Goal: Task Accomplishment & Management: Complete application form

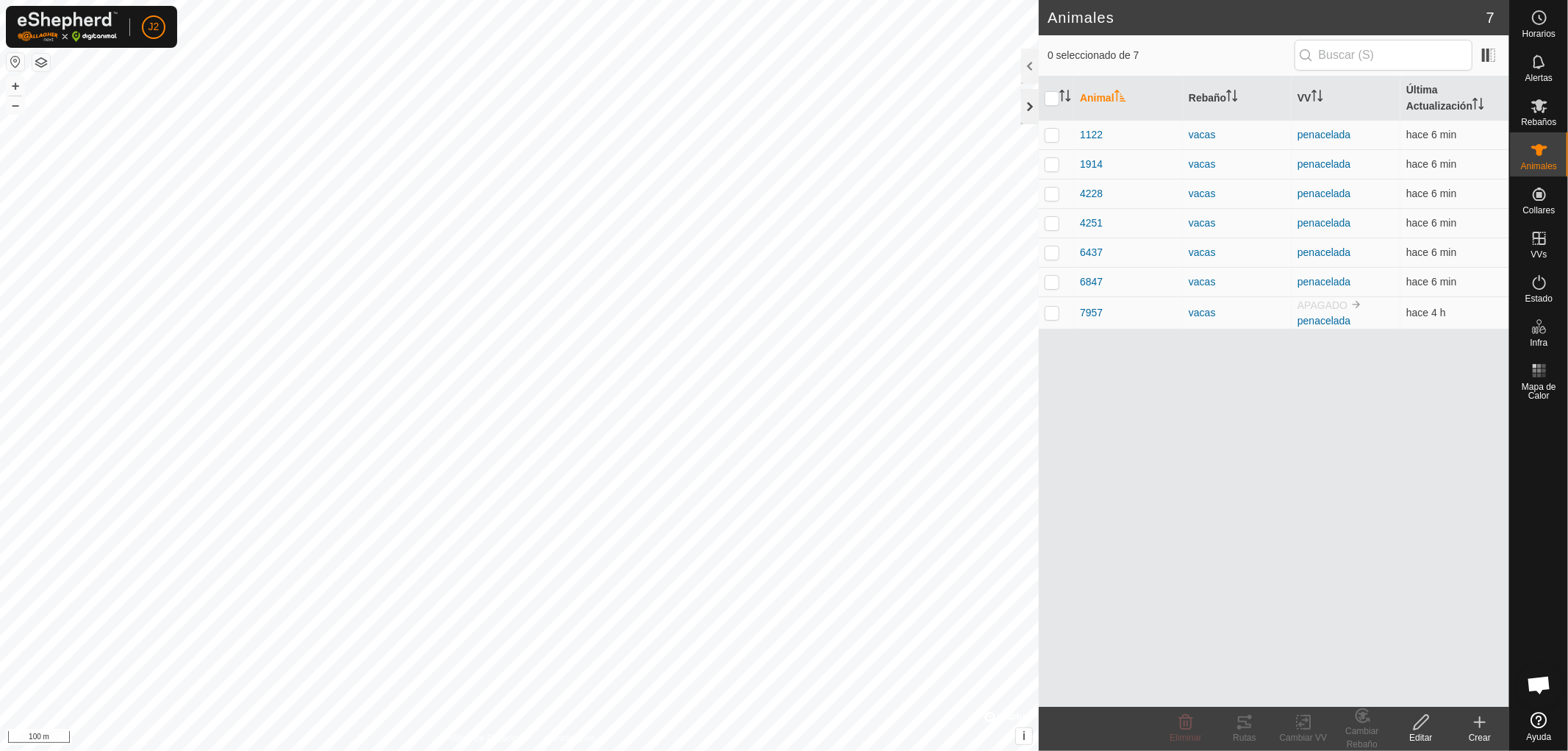
click at [1029, 106] on div at bounding box center [1029, 106] width 17 height 35
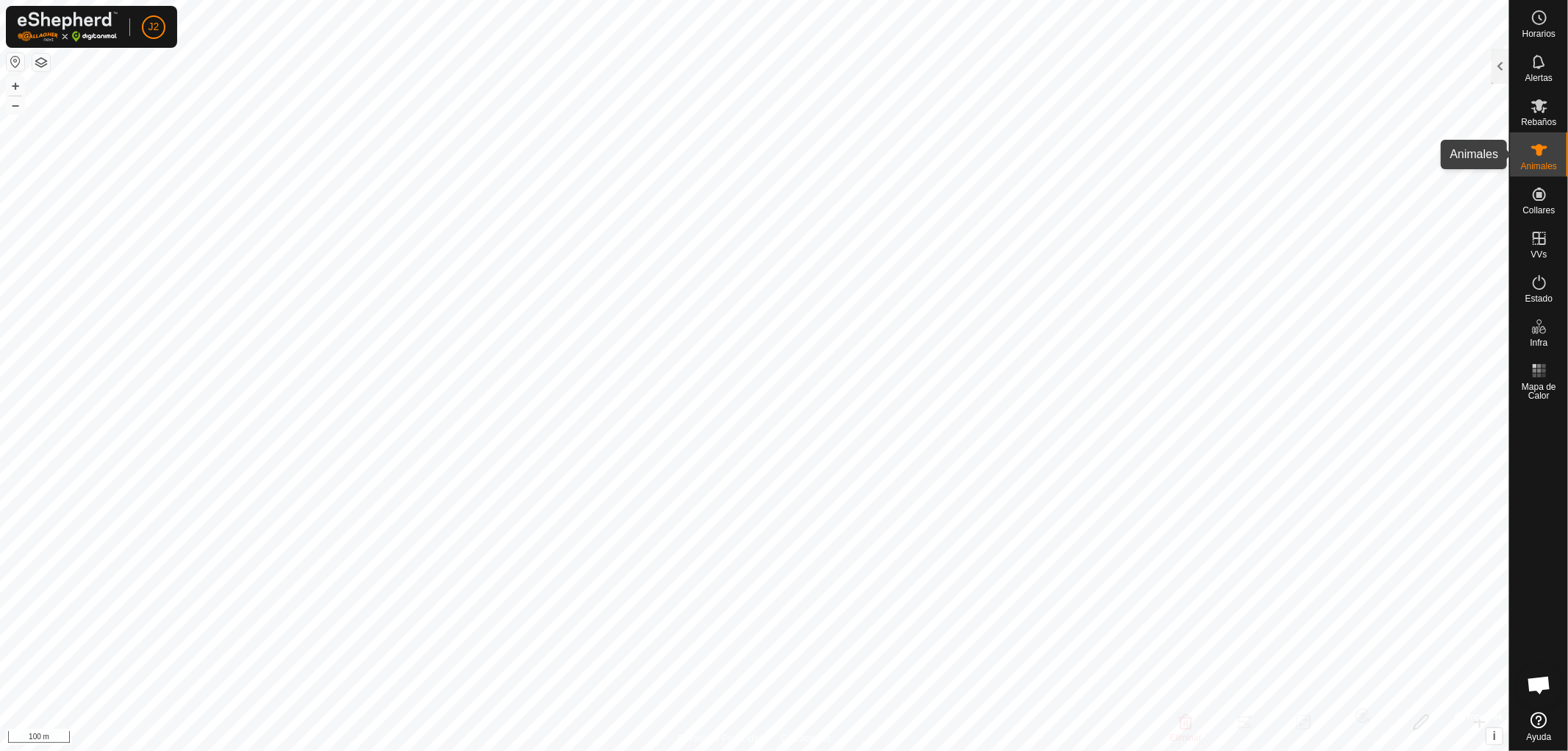
click at [1543, 149] on icon at bounding box center [1539, 150] width 17 height 17
click at [1499, 63] on div at bounding box center [1499, 66] width 17 height 35
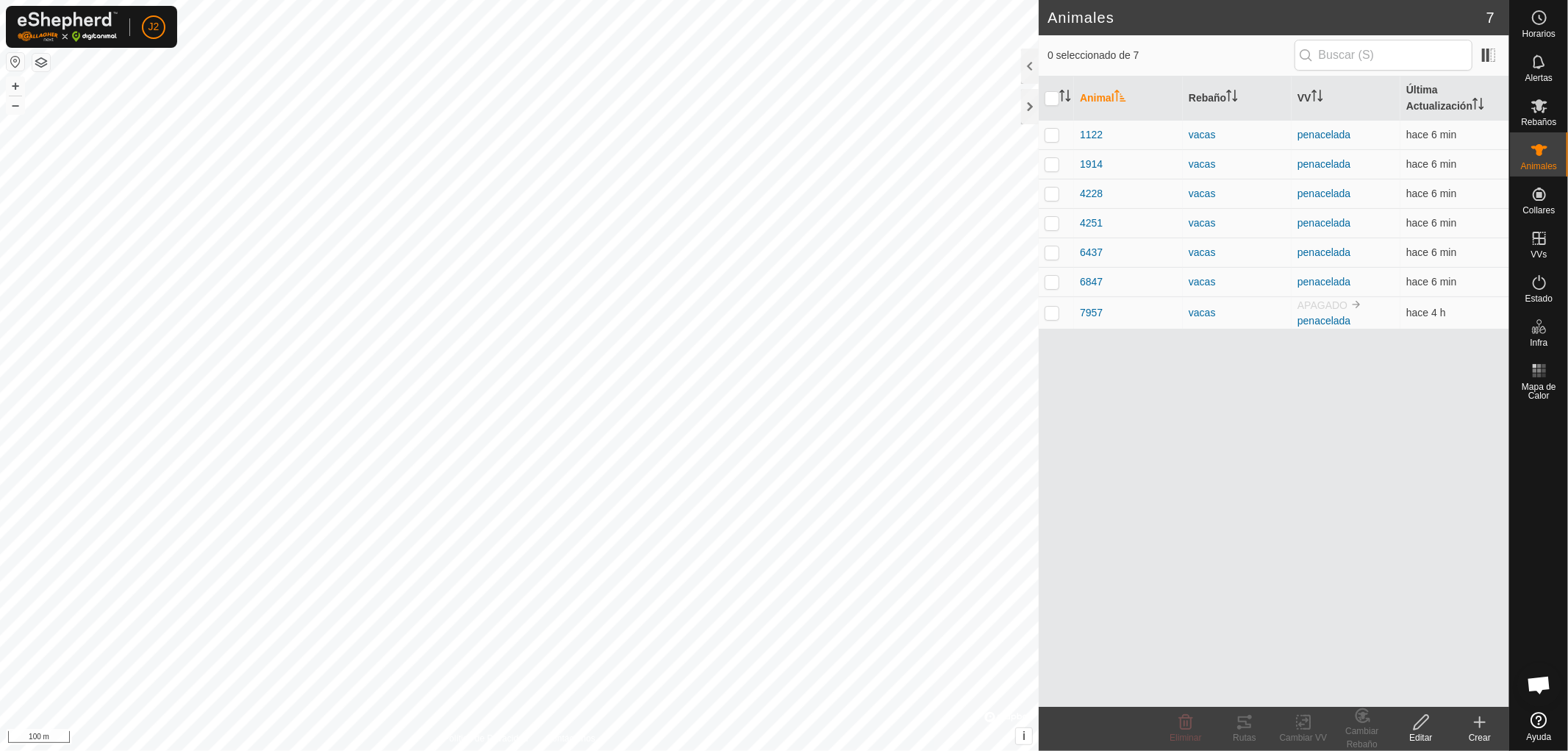
click at [1480, 725] on icon at bounding box center [1479, 722] width 17 height 17
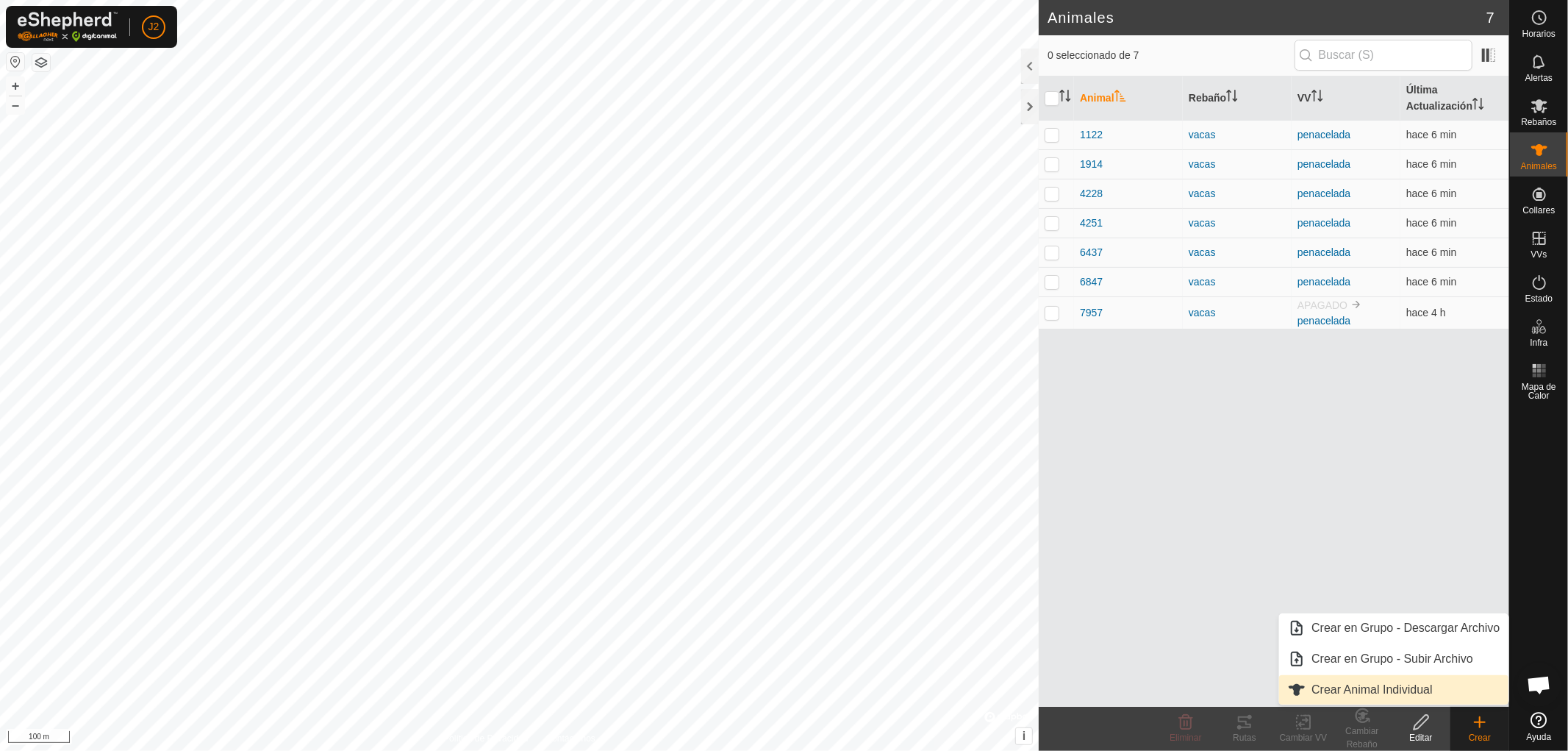
click at [1374, 691] on link "Crear Animal Individual" at bounding box center [1394, 689] width 229 height 29
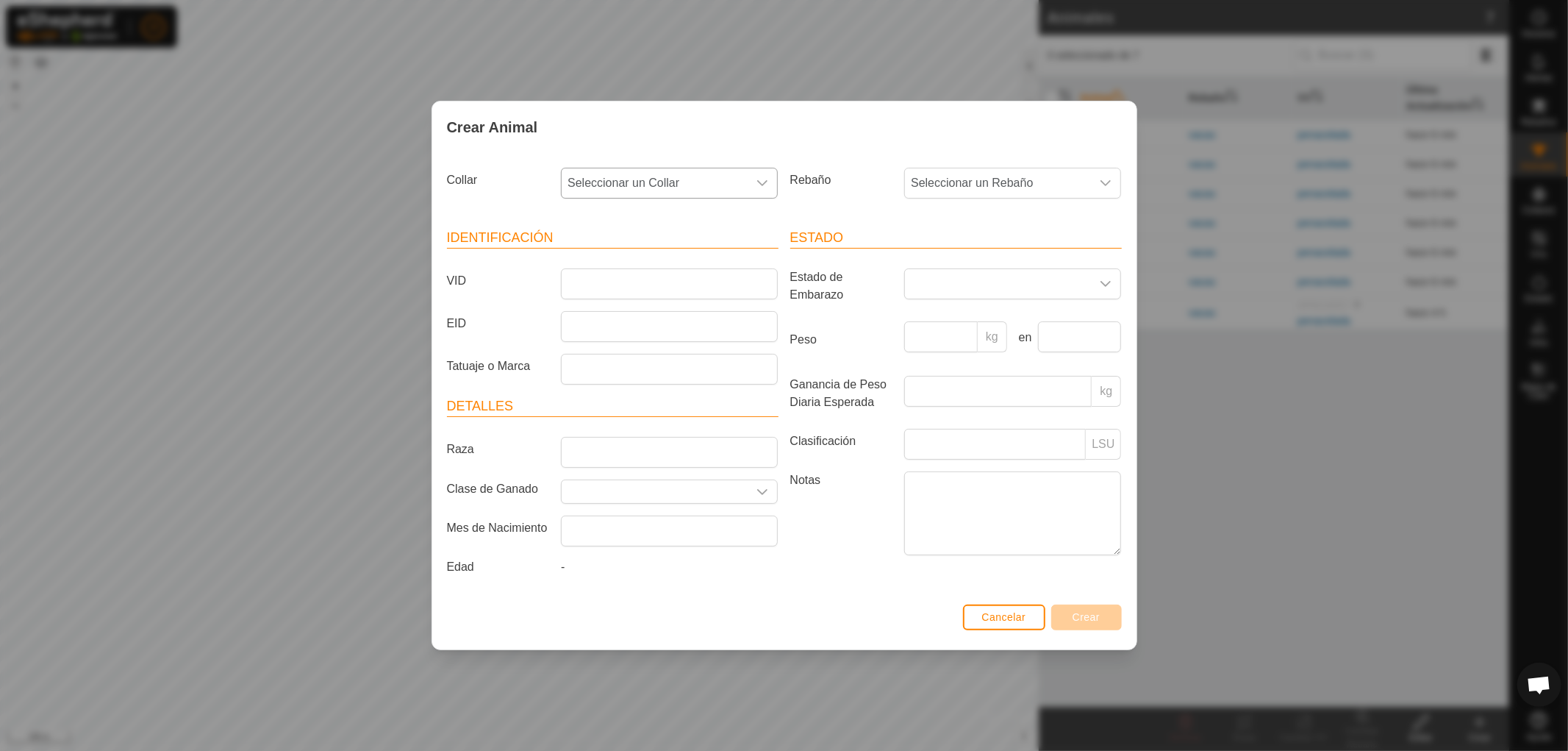
click at [761, 186] on icon "dropdown trigger" at bounding box center [762, 183] width 12 height 12
click at [627, 372] on li "3417833054" at bounding box center [670, 377] width 216 height 29
click at [633, 286] on input "VID" at bounding box center [669, 284] width 217 height 31
type input "6920"
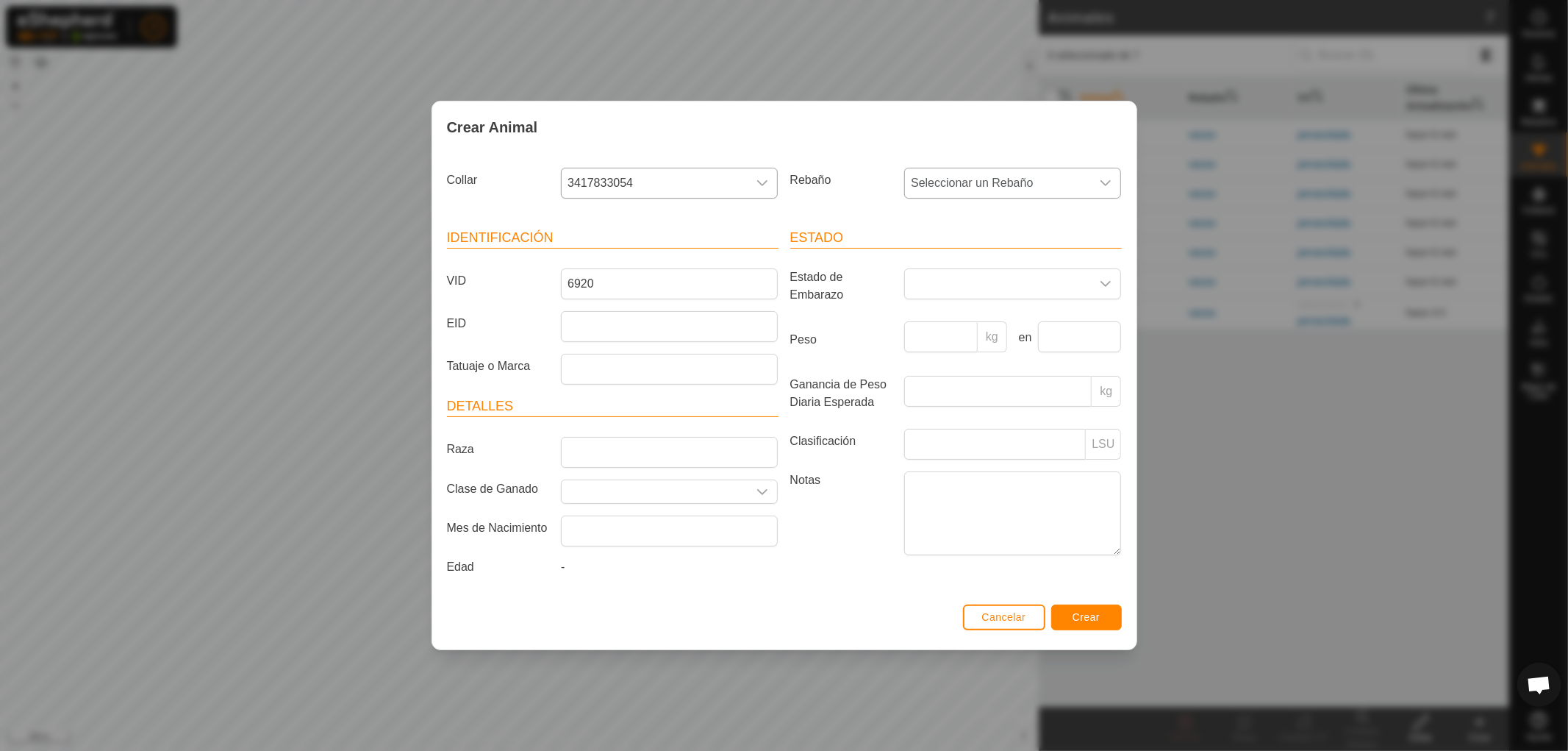
click at [1105, 185] on icon "dropdown trigger" at bounding box center [1105, 183] width 12 height 12
click at [966, 290] on li "vacas" at bounding box center [1013, 290] width 216 height 29
click at [1083, 619] on span "Crear" at bounding box center [1086, 617] width 28 height 12
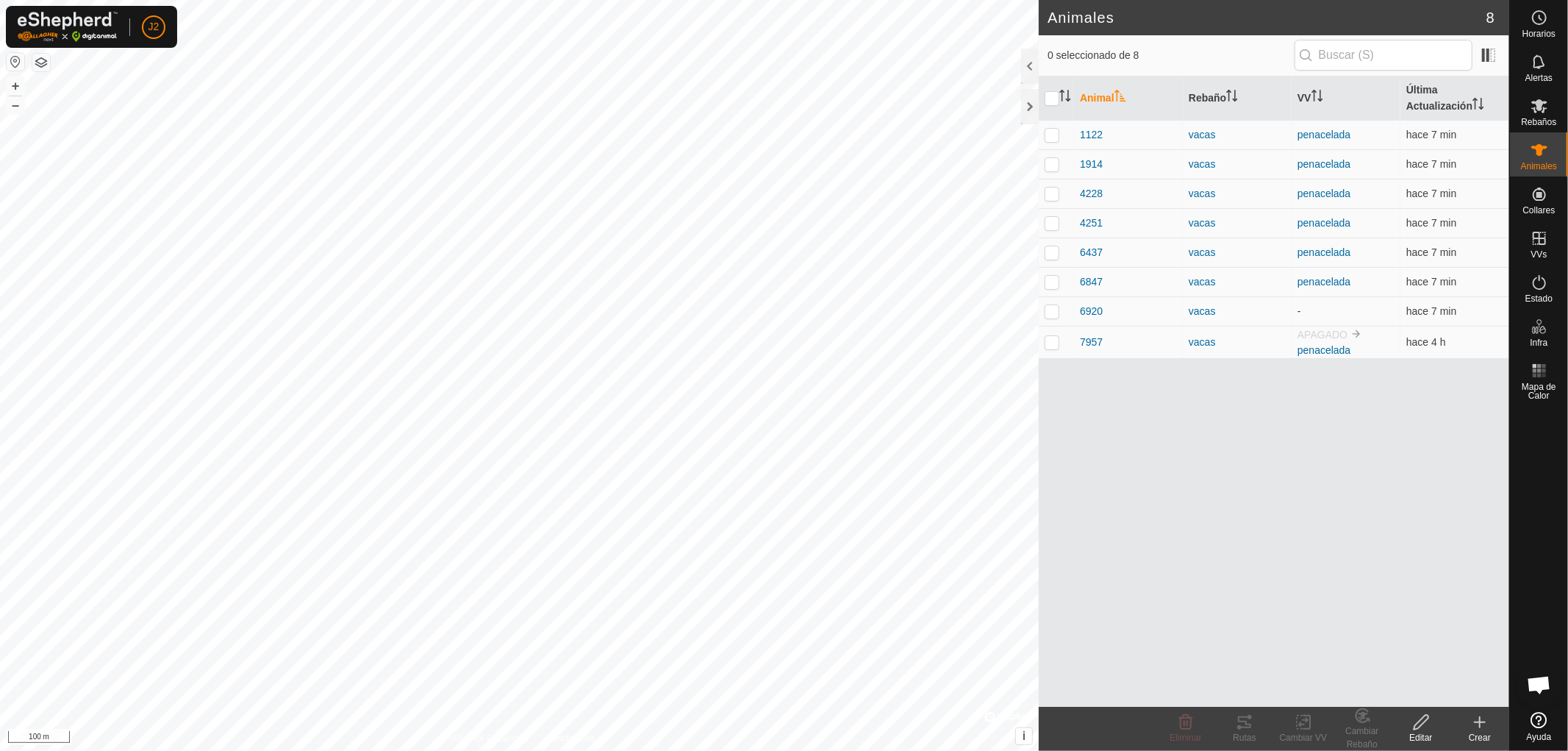
click at [1480, 723] on icon at bounding box center [1479, 723] width 10 height 0
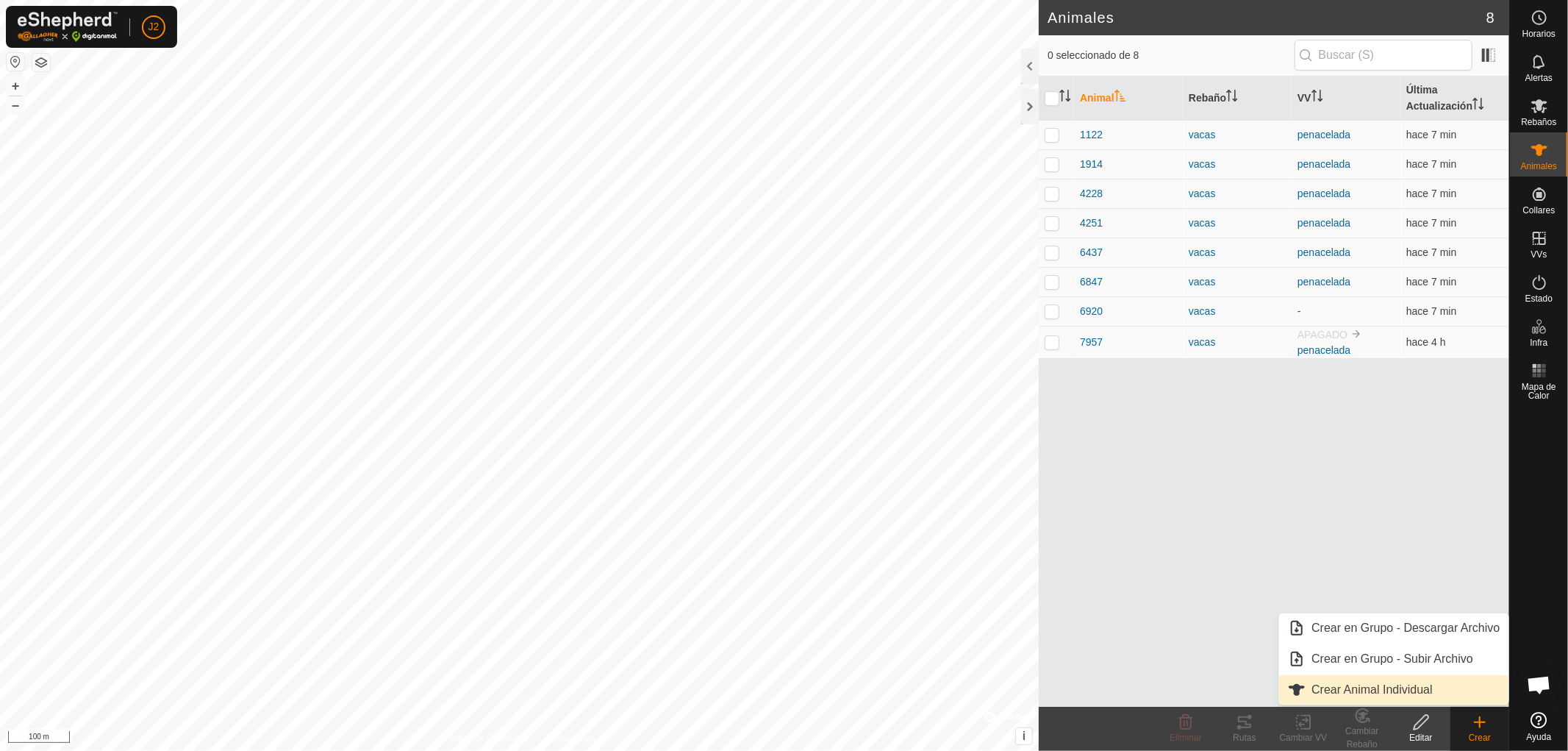
click at [1420, 692] on link "Crear Animal Individual" at bounding box center [1394, 689] width 229 height 29
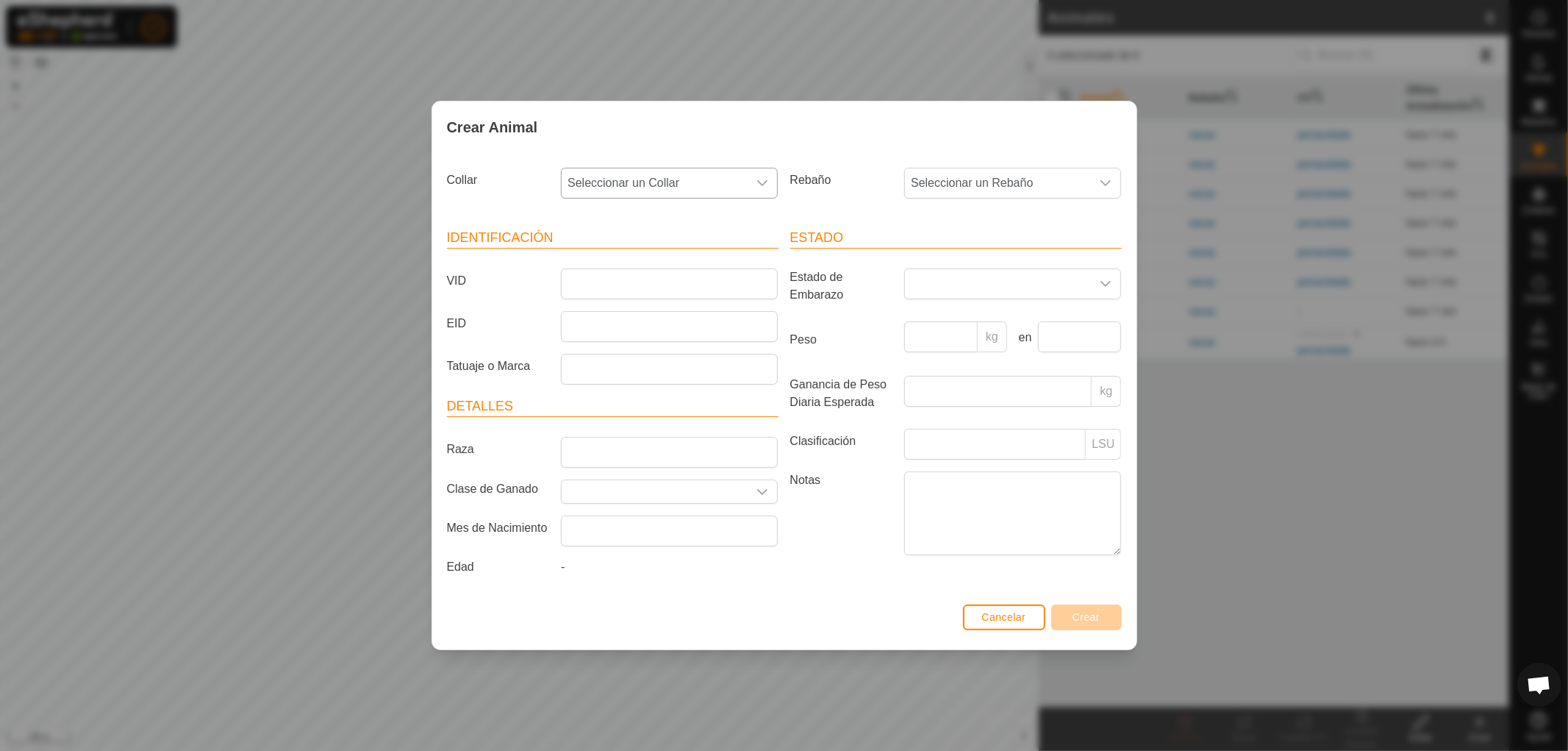
click at [756, 186] on icon "dropdown trigger" at bounding box center [762, 183] width 12 height 12
click at [651, 324] on li "0597550556" at bounding box center [670, 320] width 216 height 29
click at [662, 285] on input "VID" at bounding box center [669, 284] width 217 height 31
type input "0315"
click at [1108, 177] on icon "dropdown trigger" at bounding box center [1105, 183] width 12 height 12
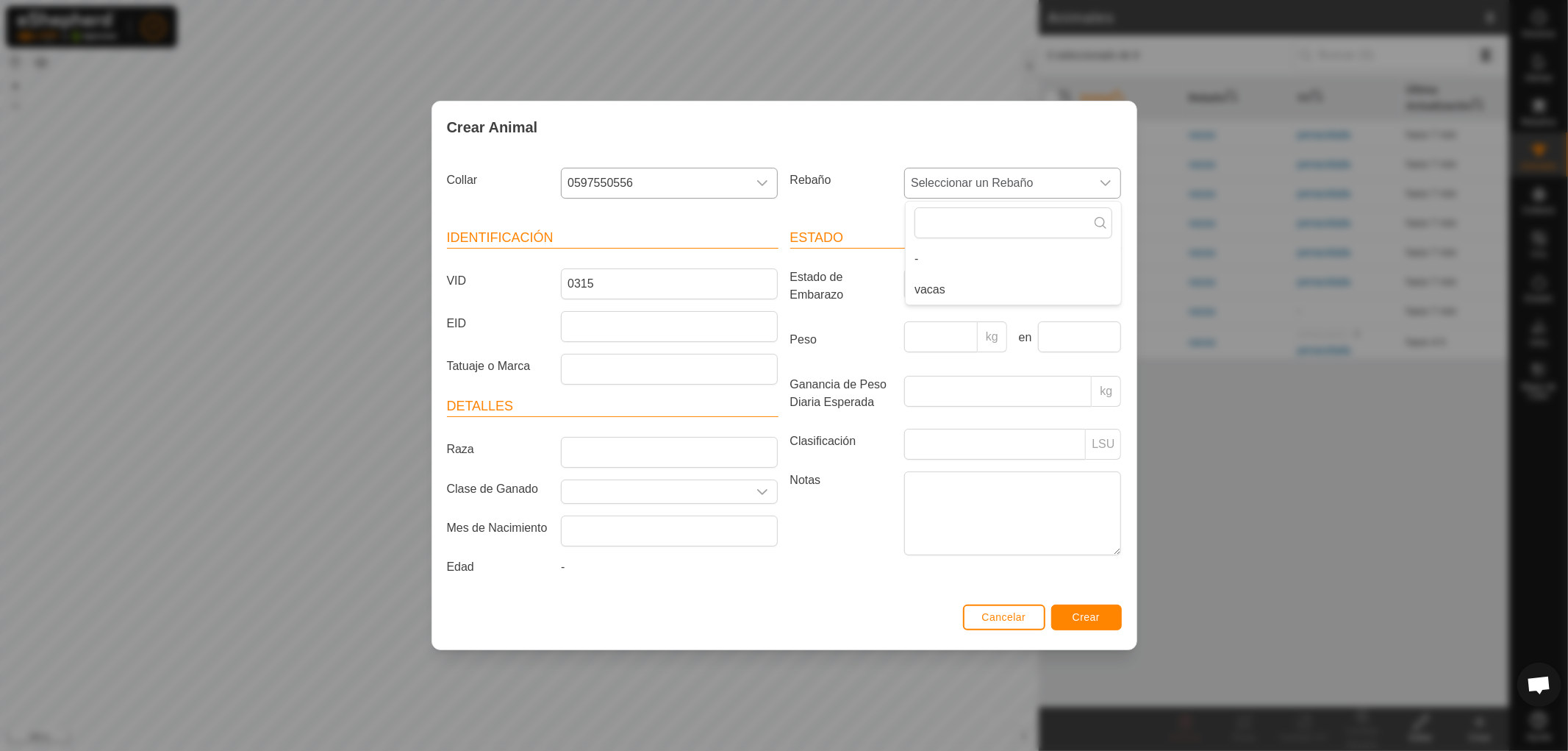
click at [960, 290] on li "vacas" at bounding box center [1013, 290] width 216 height 29
click at [1090, 619] on span "Crear" at bounding box center [1086, 617] width 28 height 12
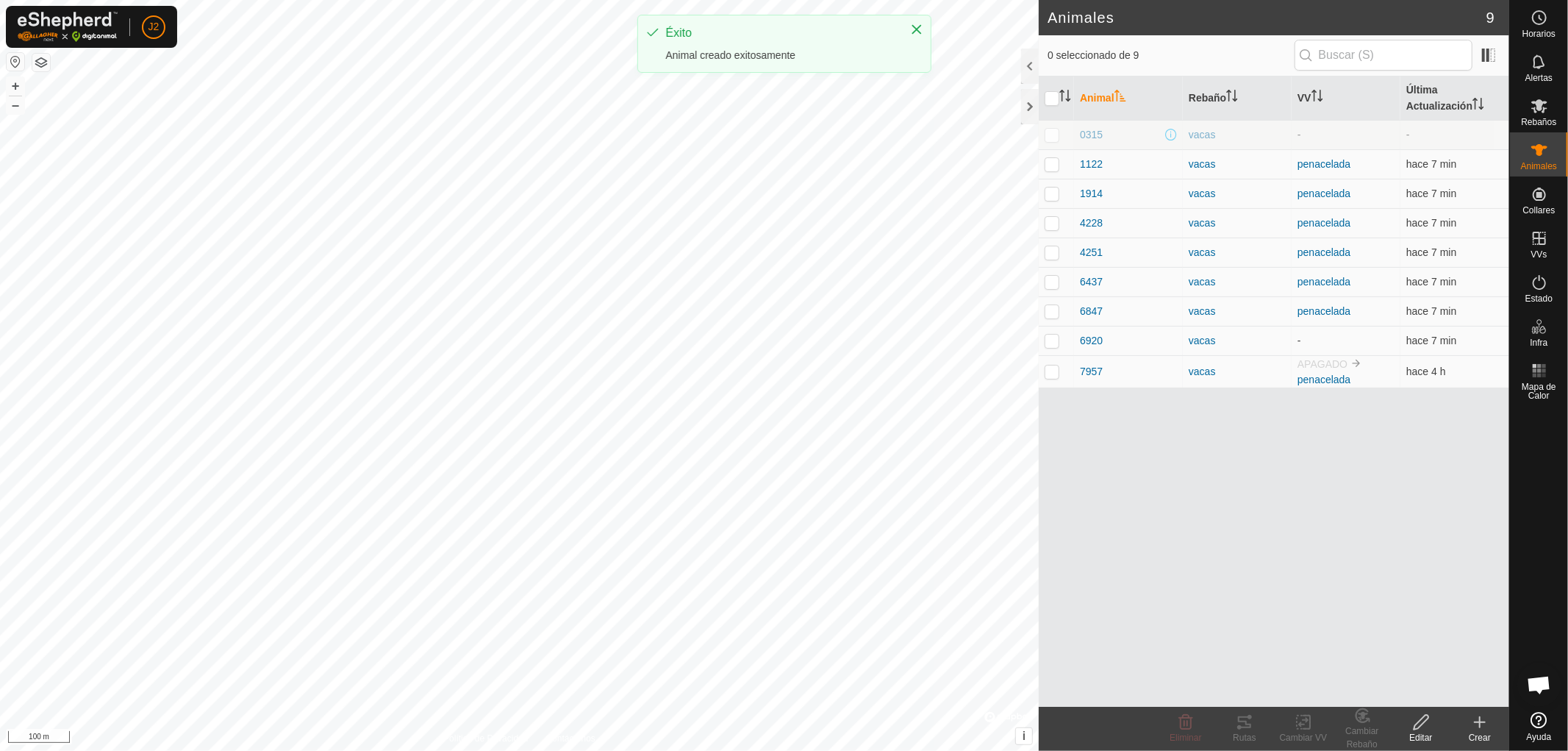
click at [1478, 729] on icon at bounding box center [1479, 722] width 17 height 17
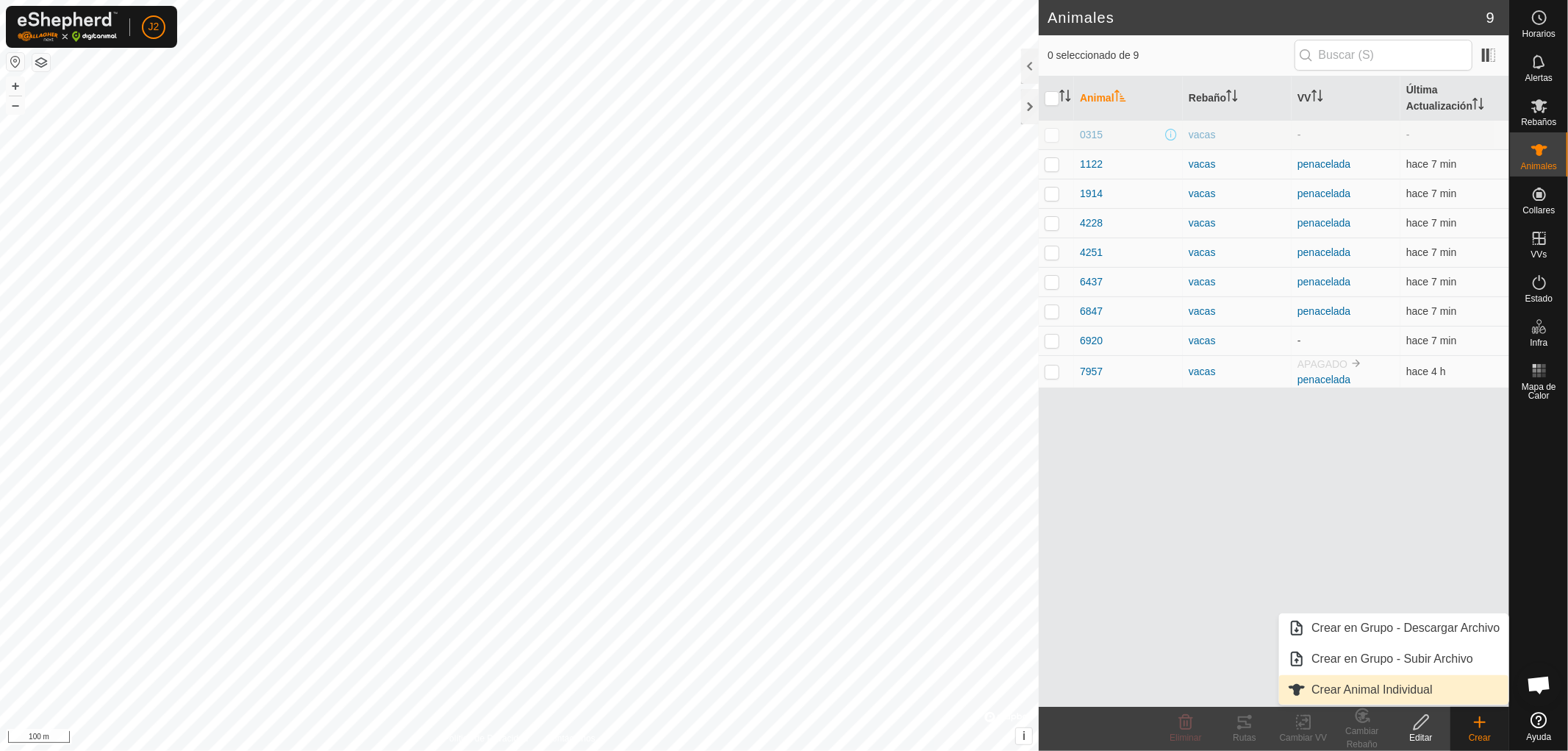
click at [1420, 689] on link "Crear Animal Individual" at bounding box center [1394, 689] width 229 height 29
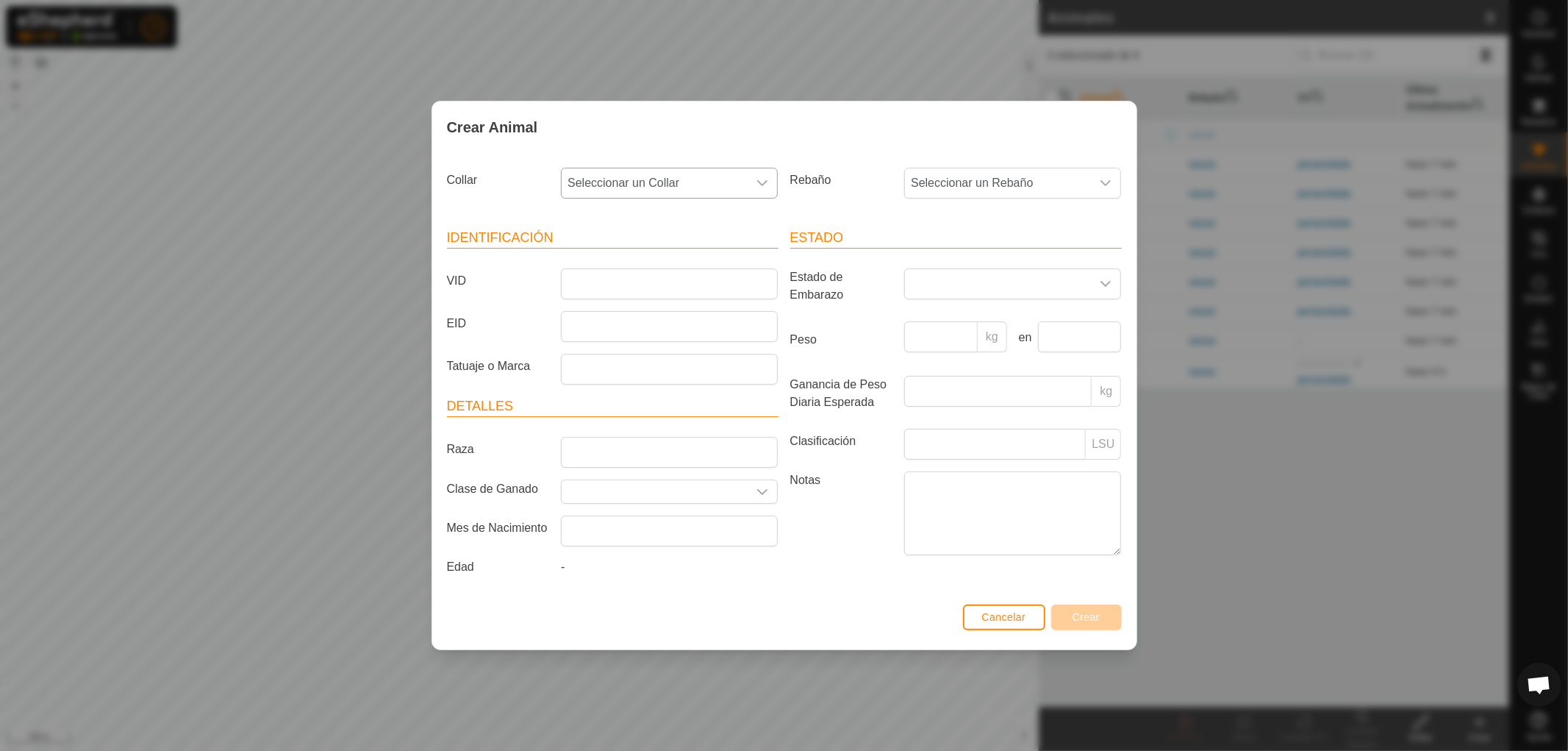
click at [765, 179] on icon "dropdown trigger" at bounding box center [762, 183] width 12 height 12
click at [625, 351] on li "1321401786" at bounding box center [670, 352] width 216 height 29
click at [718, 283] on input "VID" at bounding box center [669, 284] width 217 height 31
type input "5498"
click at [1113, 177] on div "dropdown trigger" at bounding box center [1106, 183] width 29 height 29
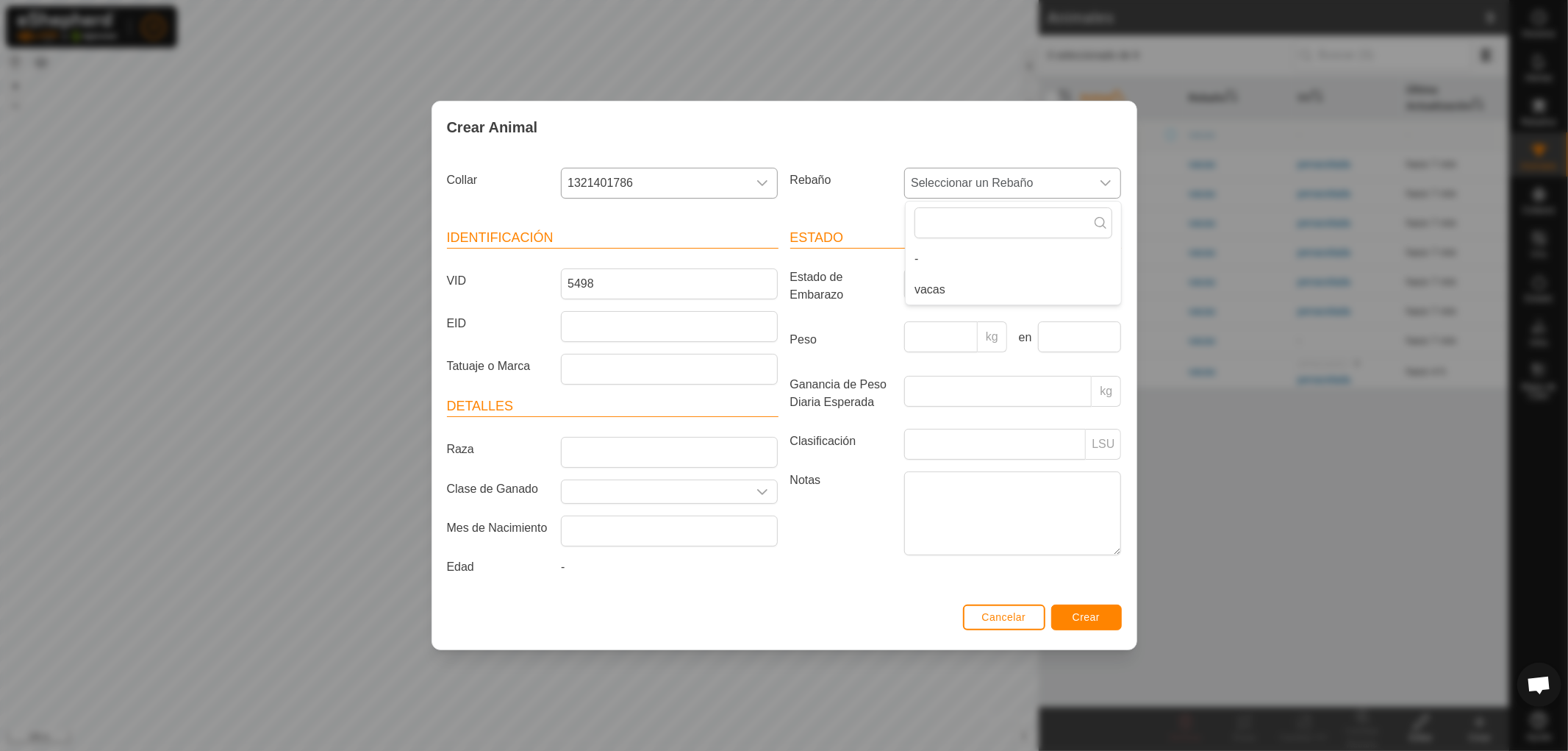
click at [951, 288] on li "vacas" at bounding box center [1013, 290] width 216 height 29
click at [1084, 619] on span "Crear" at bounding box center [1086, 617] width 28 height 12
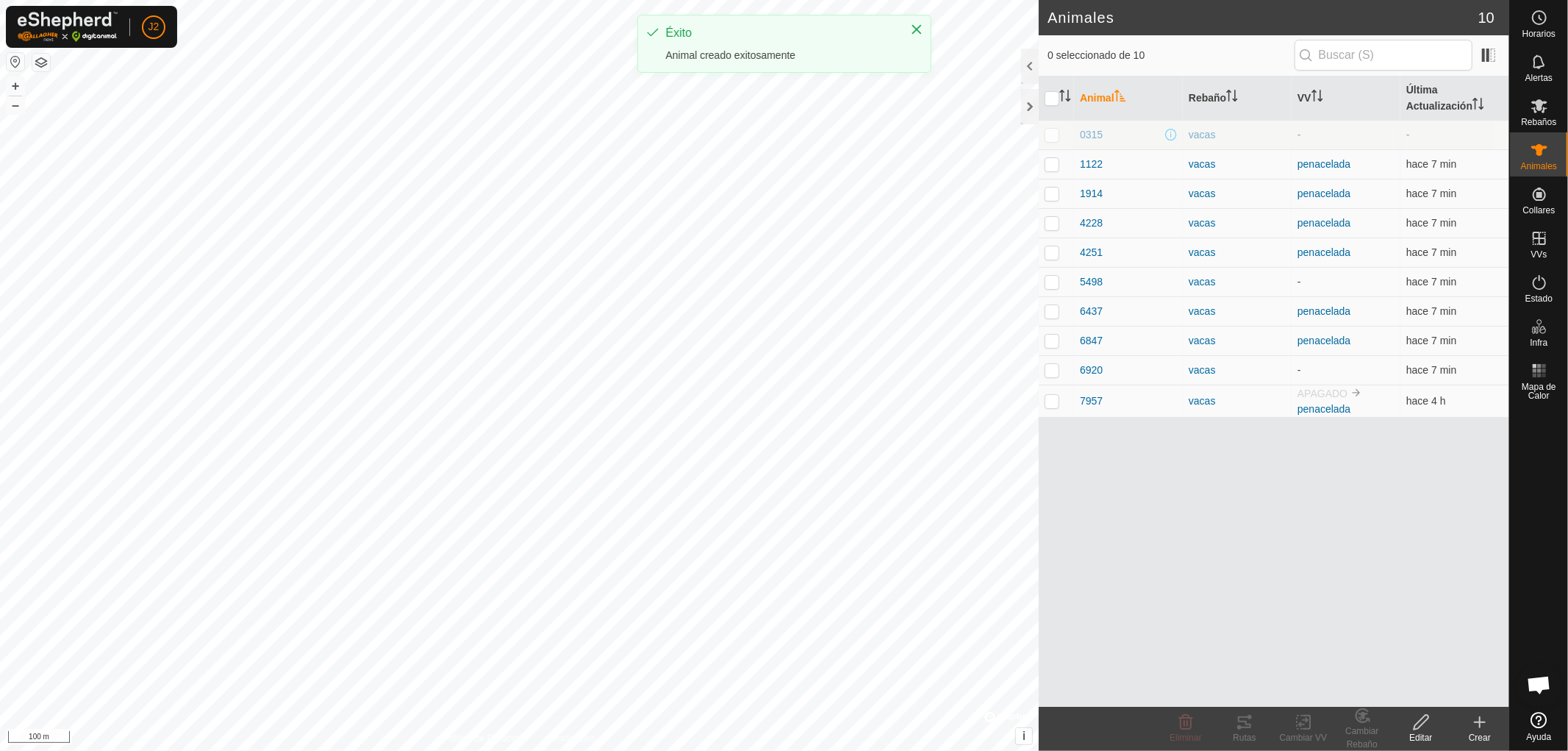
click at [1479, 730] on icon at bounding box center [1479, 722] width 17 height 17
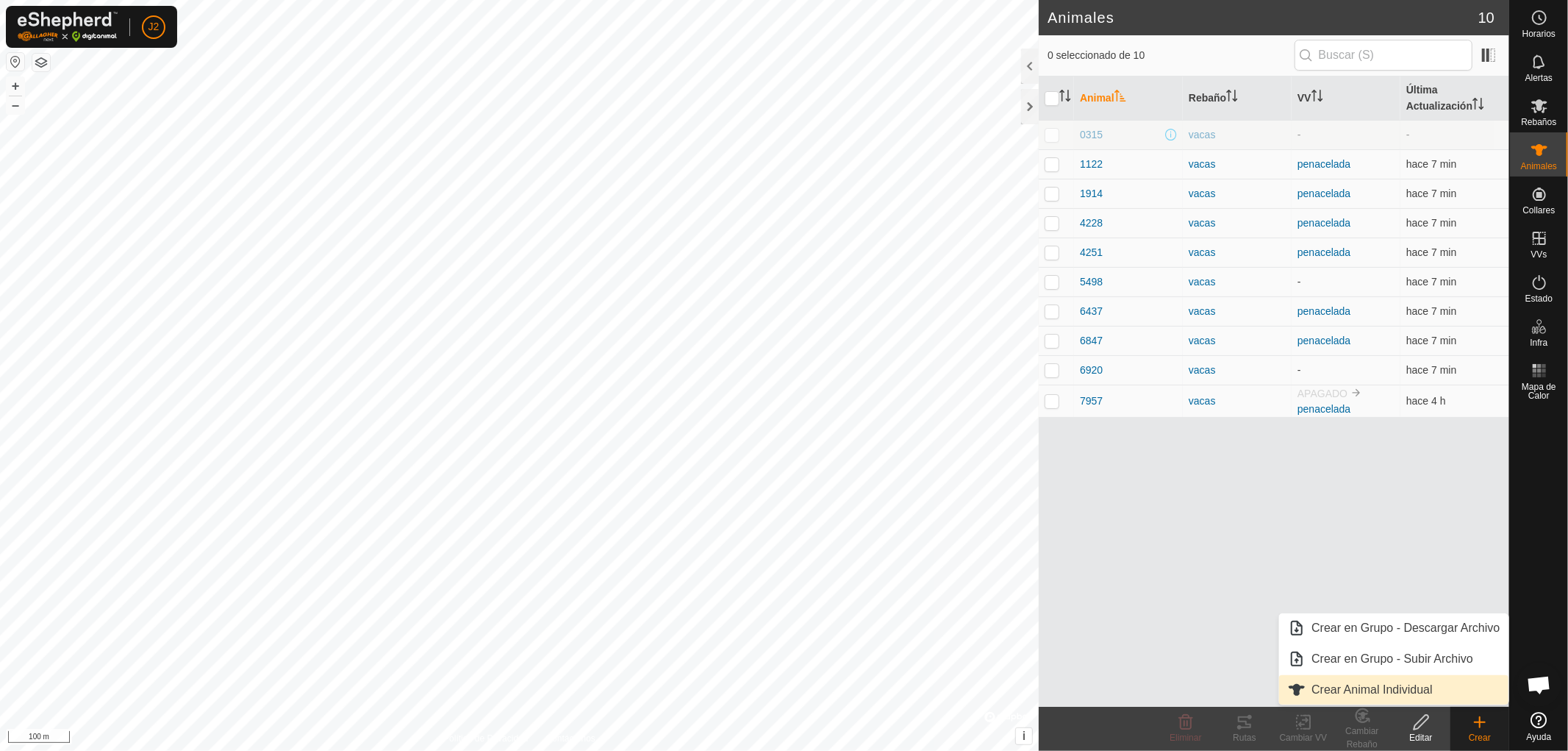
click at [1408, 689] on link "Crear Animal Individual" at bounding box center [1394, 689] width 229 height 29
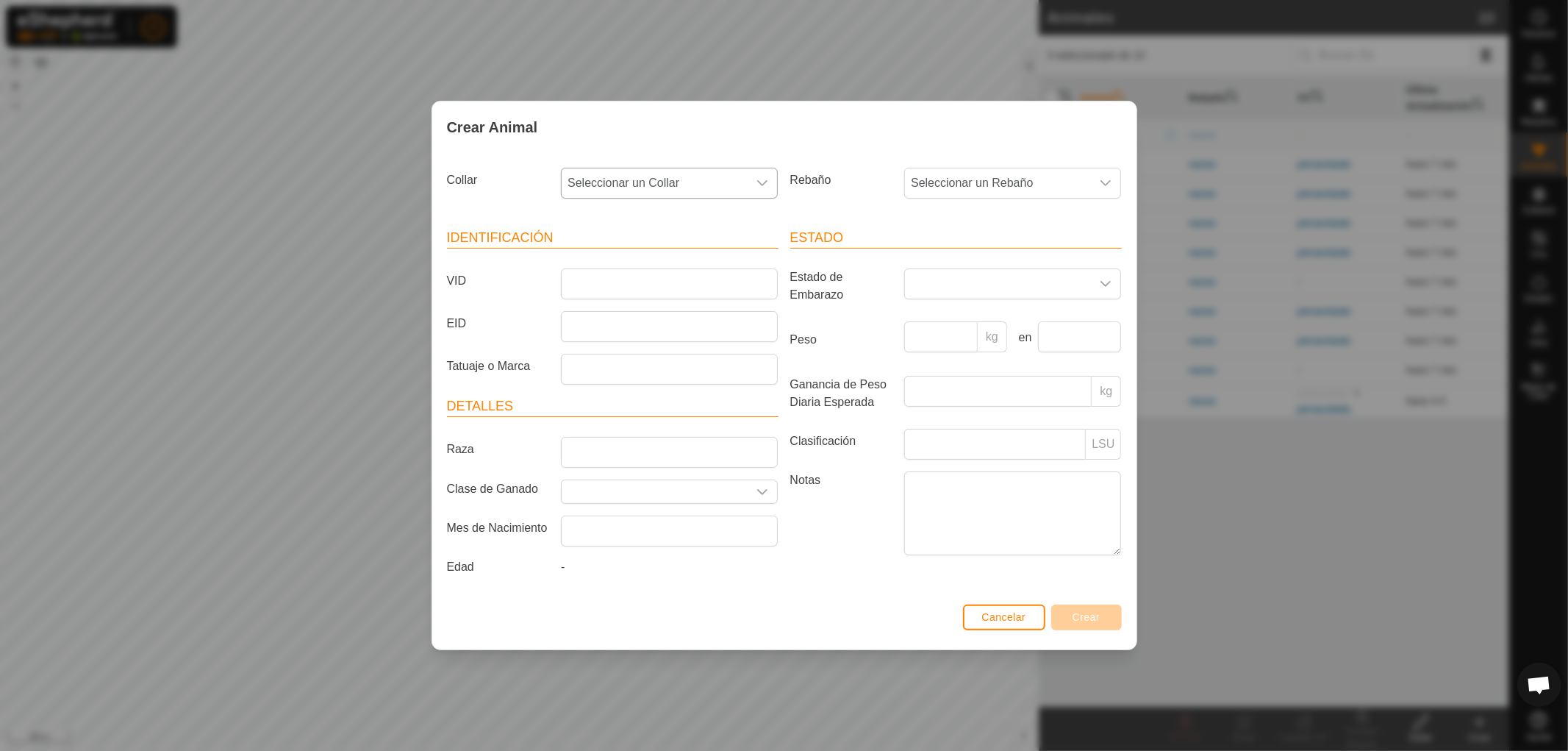
click at [765, 177] on icon "dropdown trigger" at bounding box center [762, 183] width 12 height 12
click at [641, 372] on li "2976152208" at bounding box center [670, 377] width 216 height 29
click at [630, 275] on input "VID" at bounding box center [669, 284] width 217 height 31
type input "4585"
click at [1106, 179] on icon "dropdown trigger" at bounding box center [1105, 183] width 12 height 12
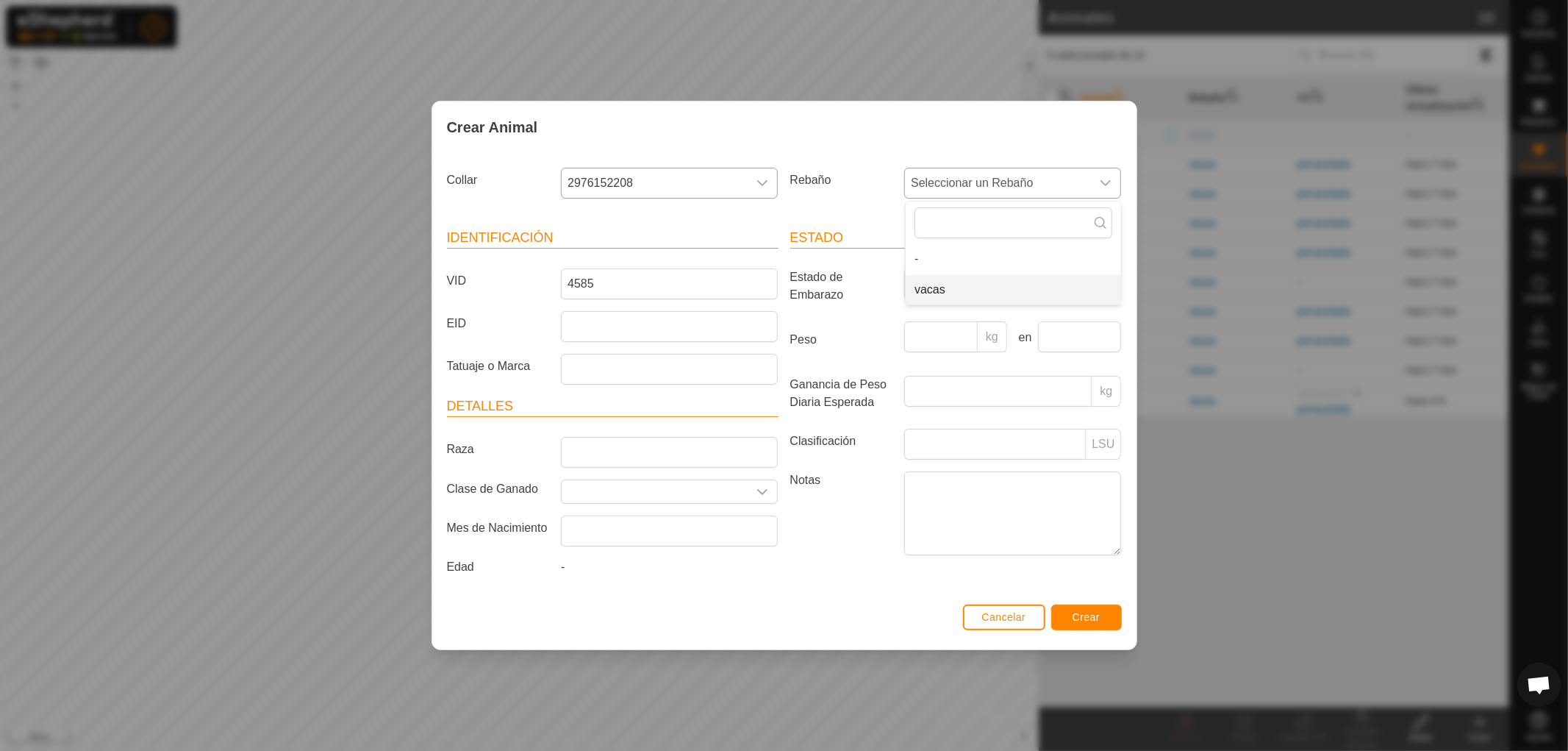
click at [981, 286] on li "vacas" at bounding box center [1013, 290] width 216 height 29
click at [1099, 623] on button "Crear" at bounding box center [1085, 617] width 71 height 26
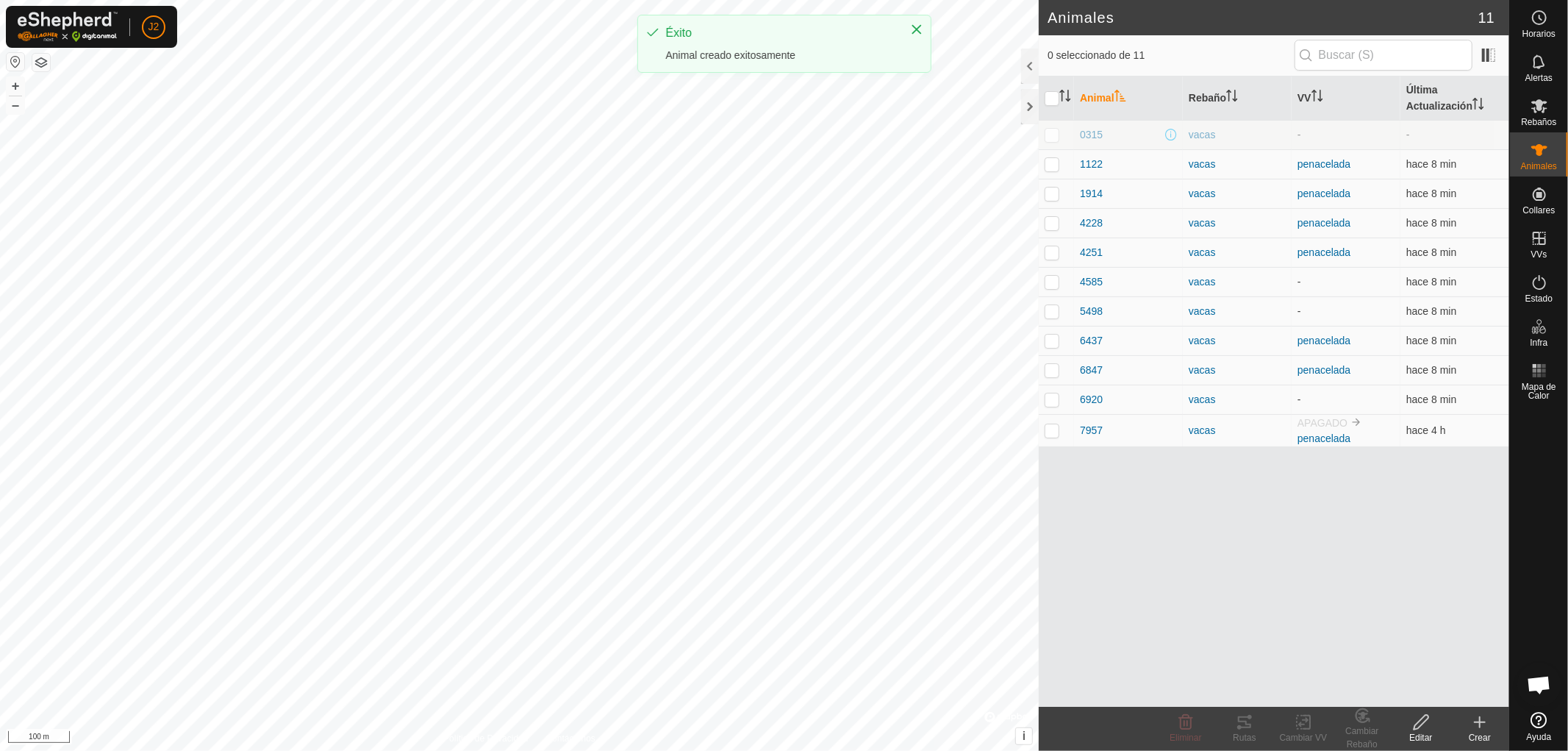
click at [1475, 719] on icon at bounding box center [1479, 722] width 17 height 17
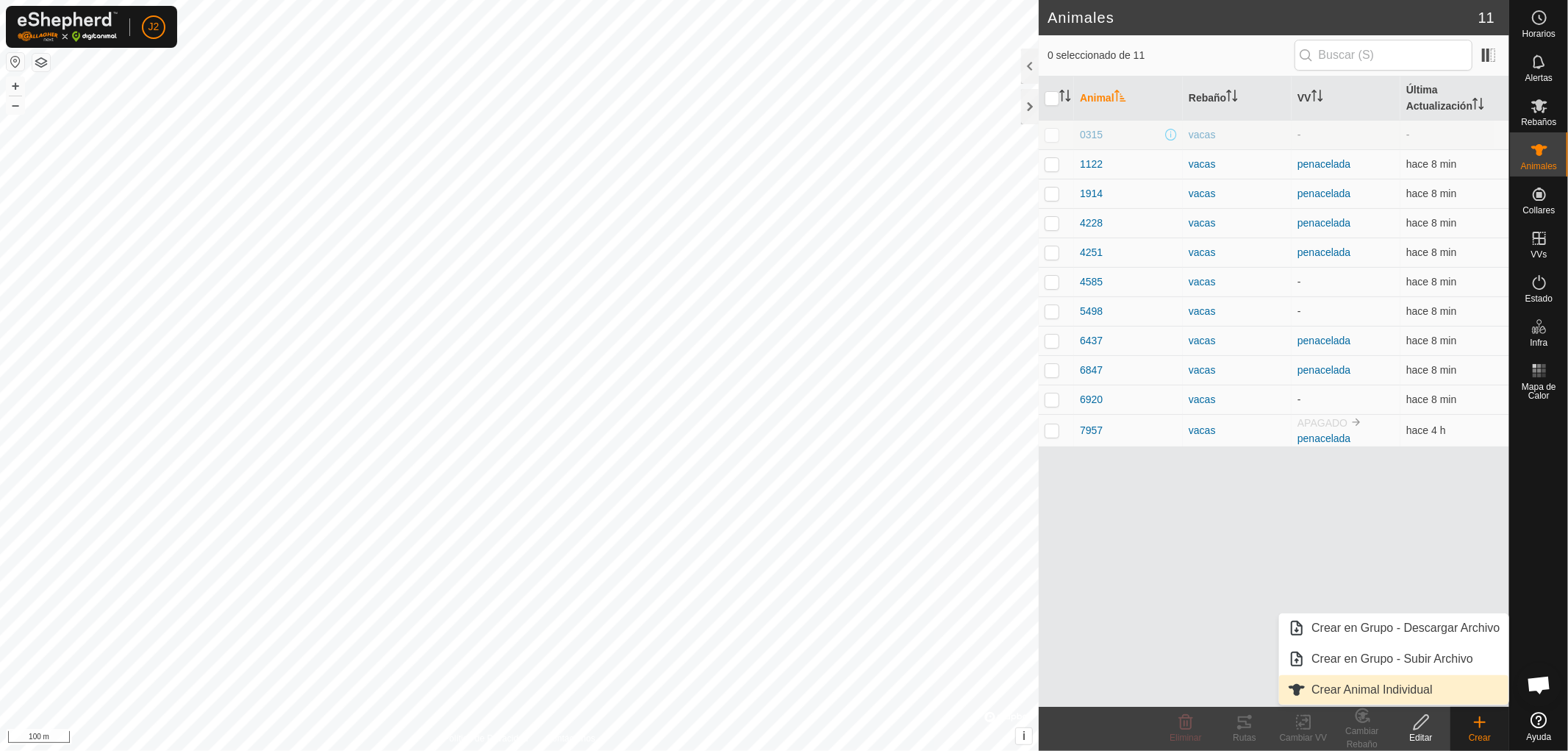
click at [1442, 689] on link "Crear Animal Individual" at bounding box center [1394, 689] width 229 height 29
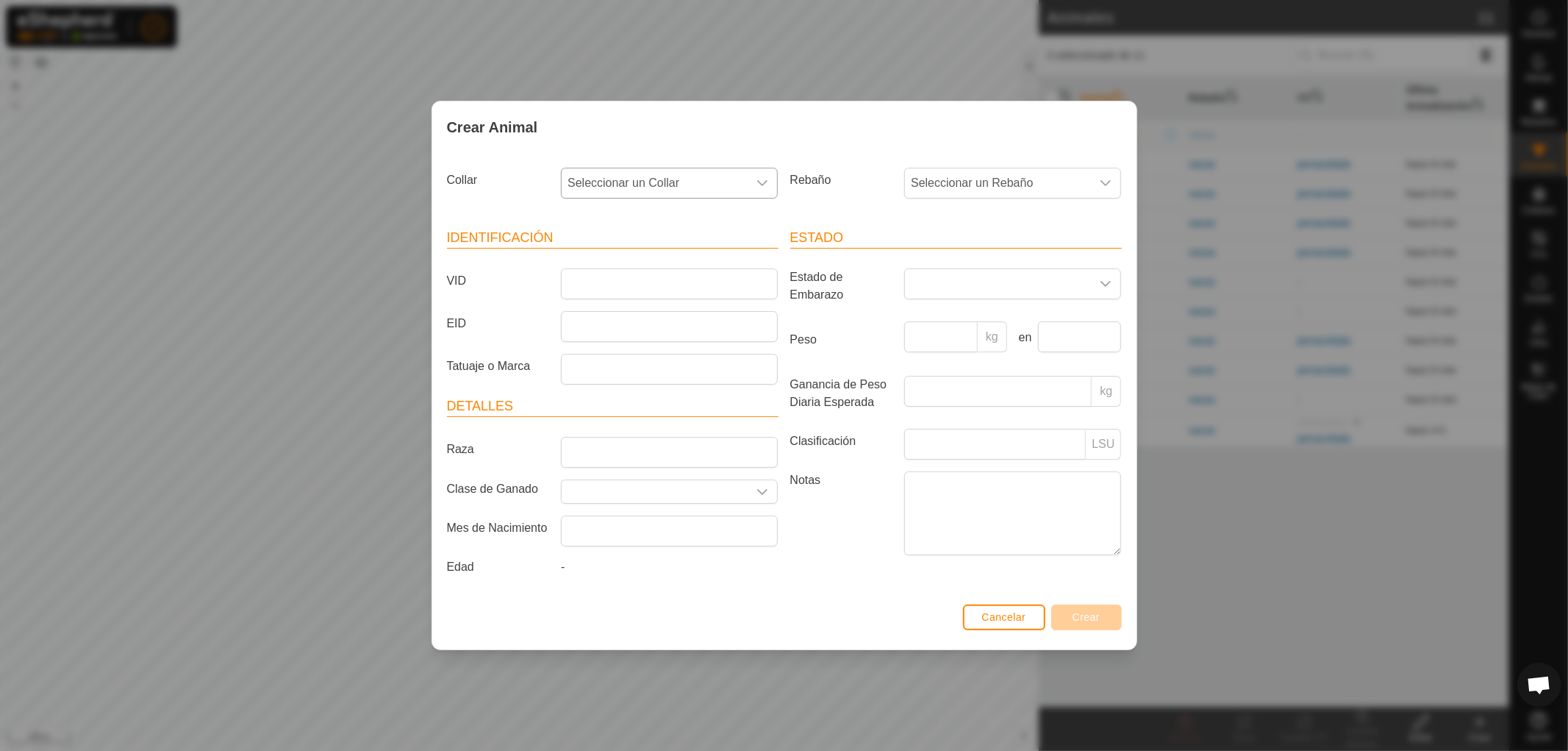
click at [760, 179] on icon "dropdown trigger" at bounding box center [762, 183] width 12 height 12
click at [678, 319] on li "3292244126" at bounding box center [670, 320] width 216 height 29
click at [721, 283] on input "VID" at bounding box center [669, 284] width 217 height 31
type input "8837"
click at [1104, 180] on icon "dropdown trigger" at bounding box center [1105, 183] width 12 height 12
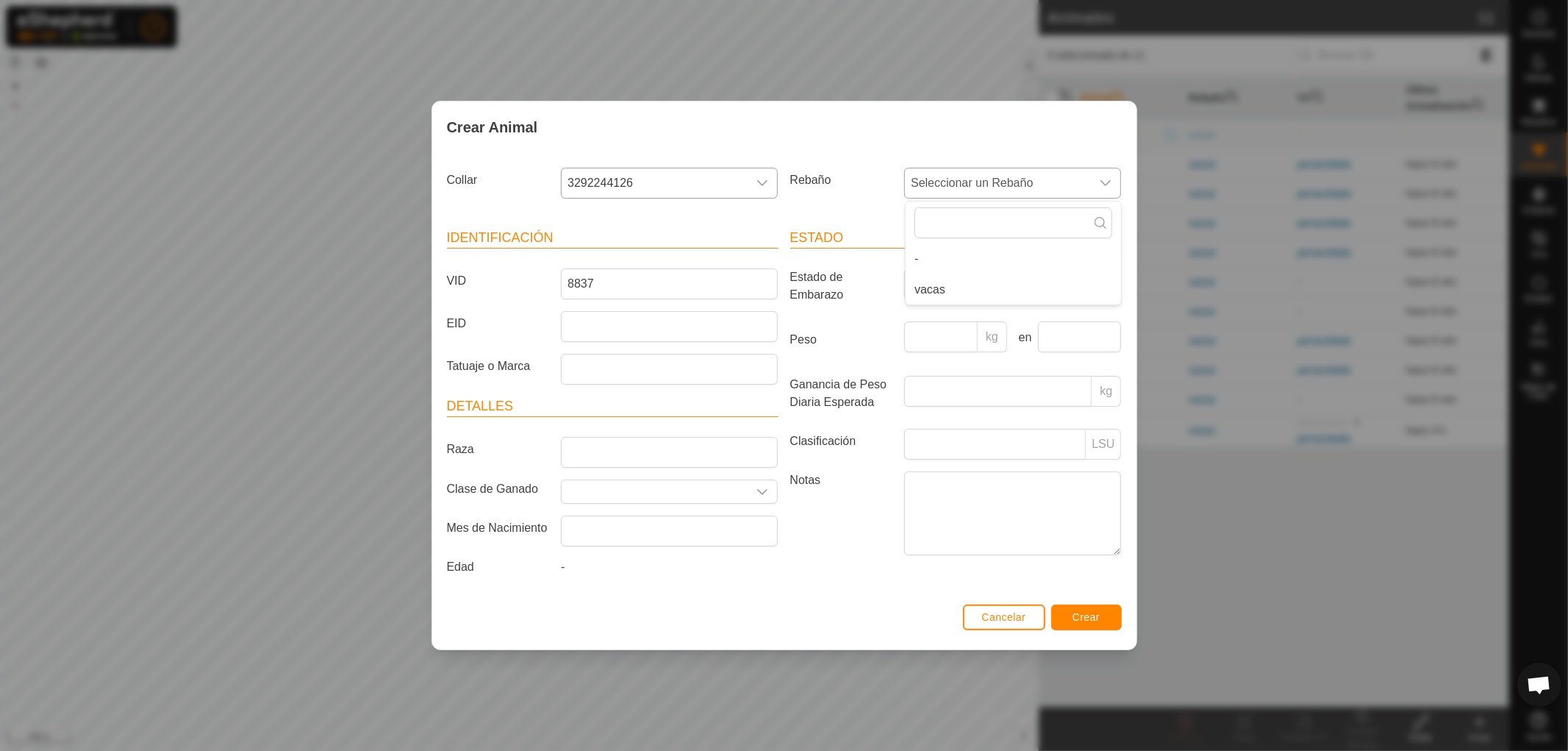
click at [972, 283] on li "vacas" at bounding box center [1013, 290] width 216 height 29
click at [1096, 620] on span "Crear" at bounding box center [1086, 617] width 28 height 12
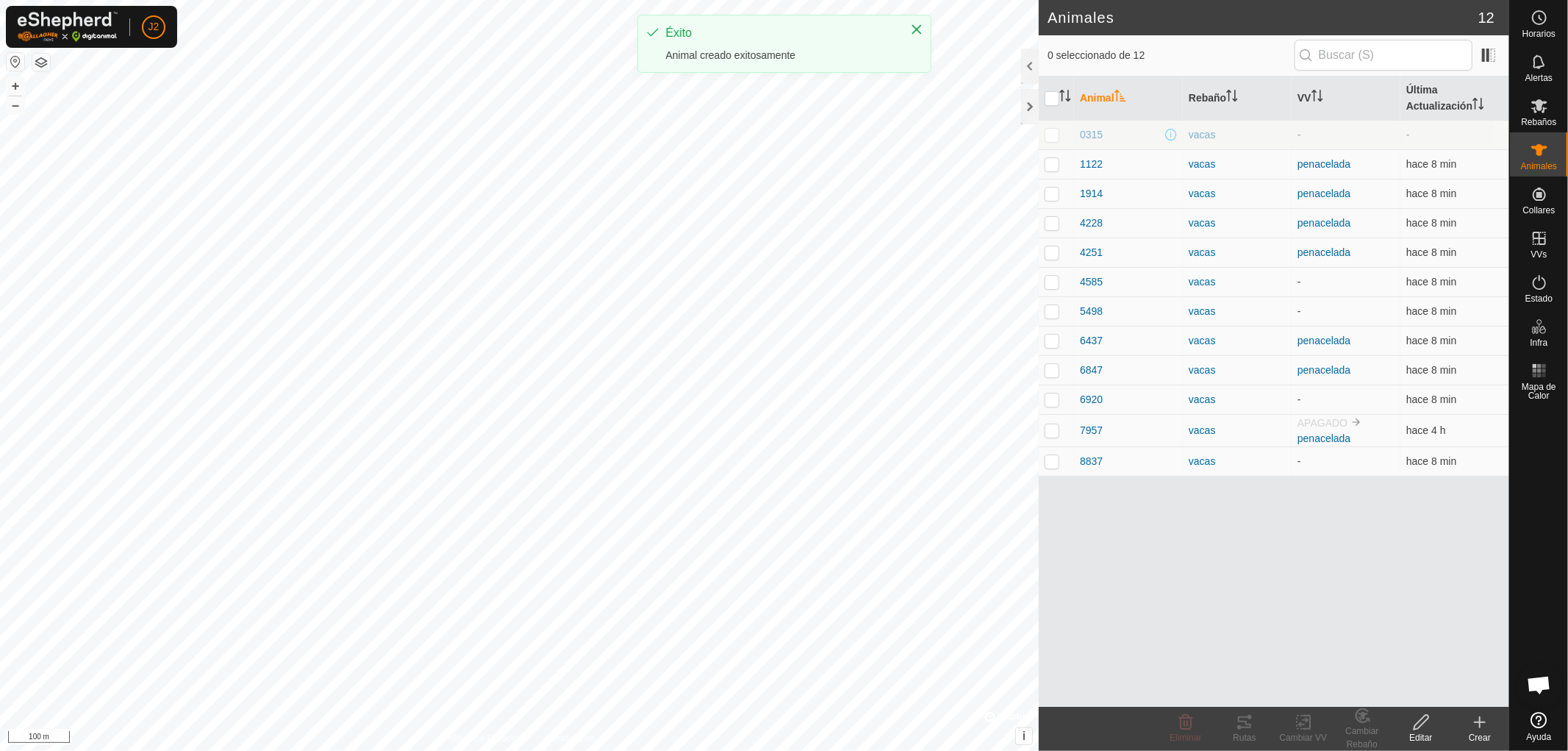
click at [1479, 726] on icon at bounding box center [1479, 722] width 17 height 17
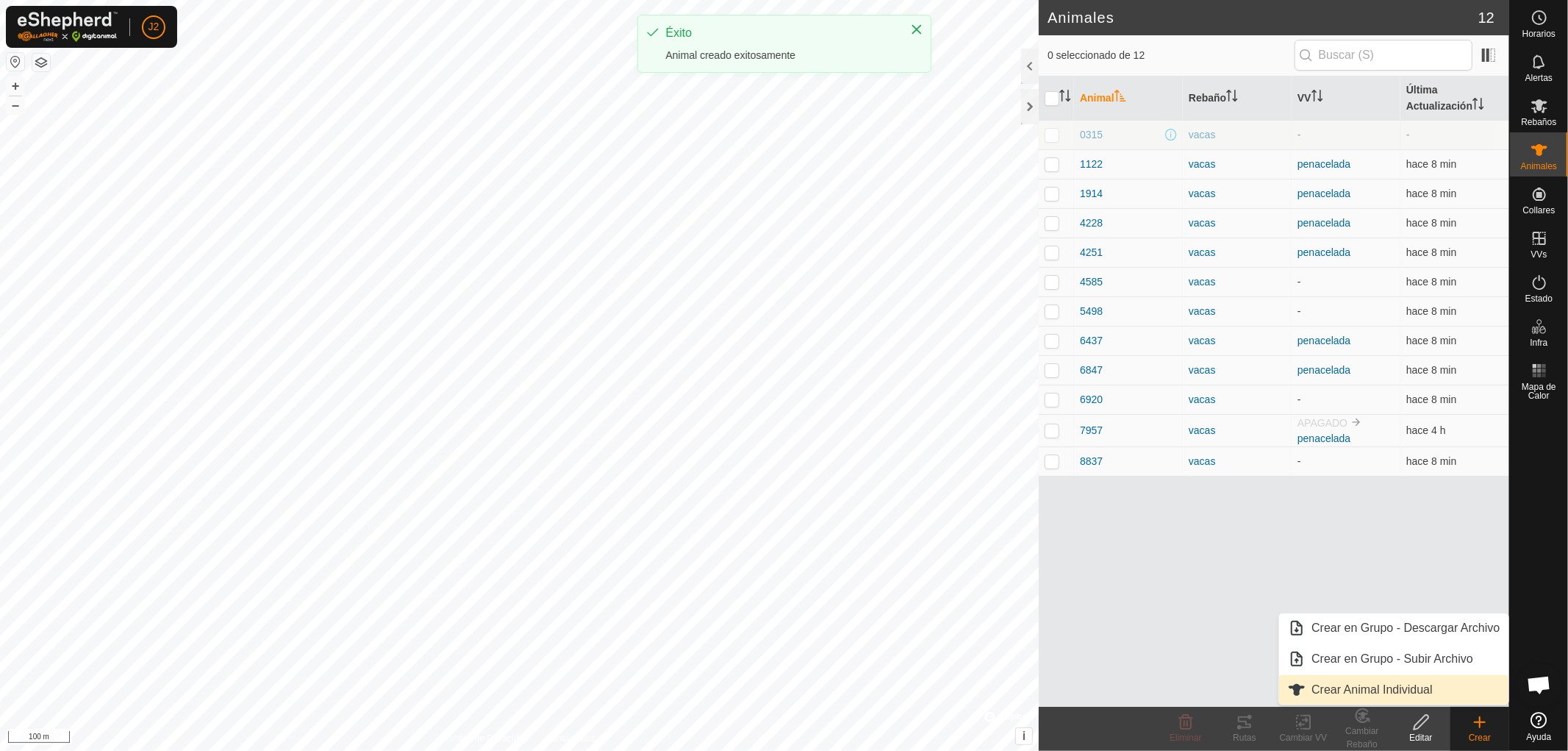
click at [1351, 694] on link "Crear Animal Individual" at bounding box center [1394, 689] width 229 height 29
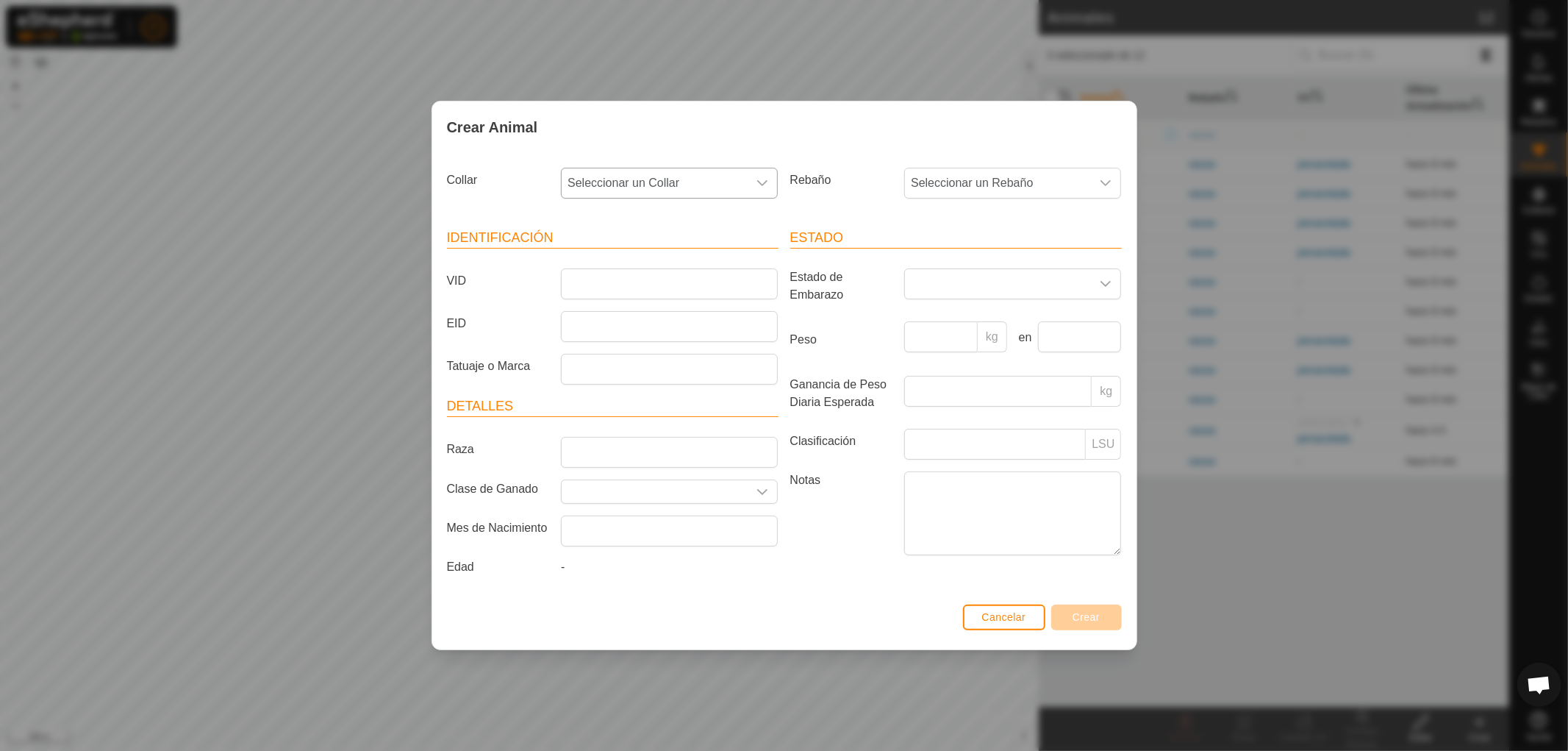
click at [759, 183] on icon "dropdown trigger" at bounding box center [762, 183] width 12 height 12
click at [672, 291] on li "1060559039" at bounding box center [670, 290] width 216 height 29
click at [726, 289] on input "VID" at bounding box center [669, 284] width 217 height 31
type input "7376"
click at [1111, 177] on icon "dropdown trigger" at bounding box center [1105, 183] width 12 height 12
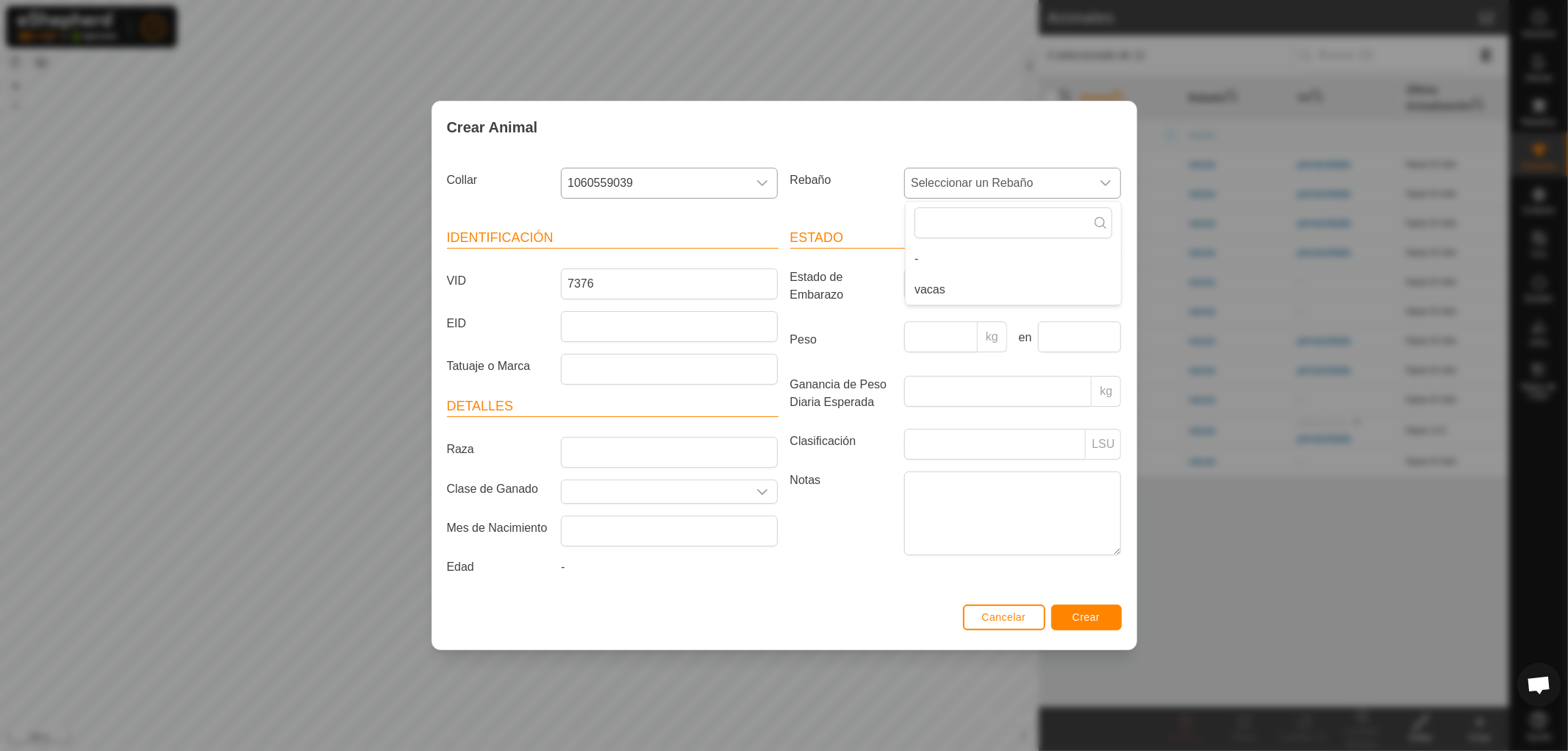
click at [988, 291] on li "vacas" at bounding box center [1013, 290] width 216 height 29
click at [1095, 618] on span "Crear" at bounding box center [1086, 617] width 28 height 12
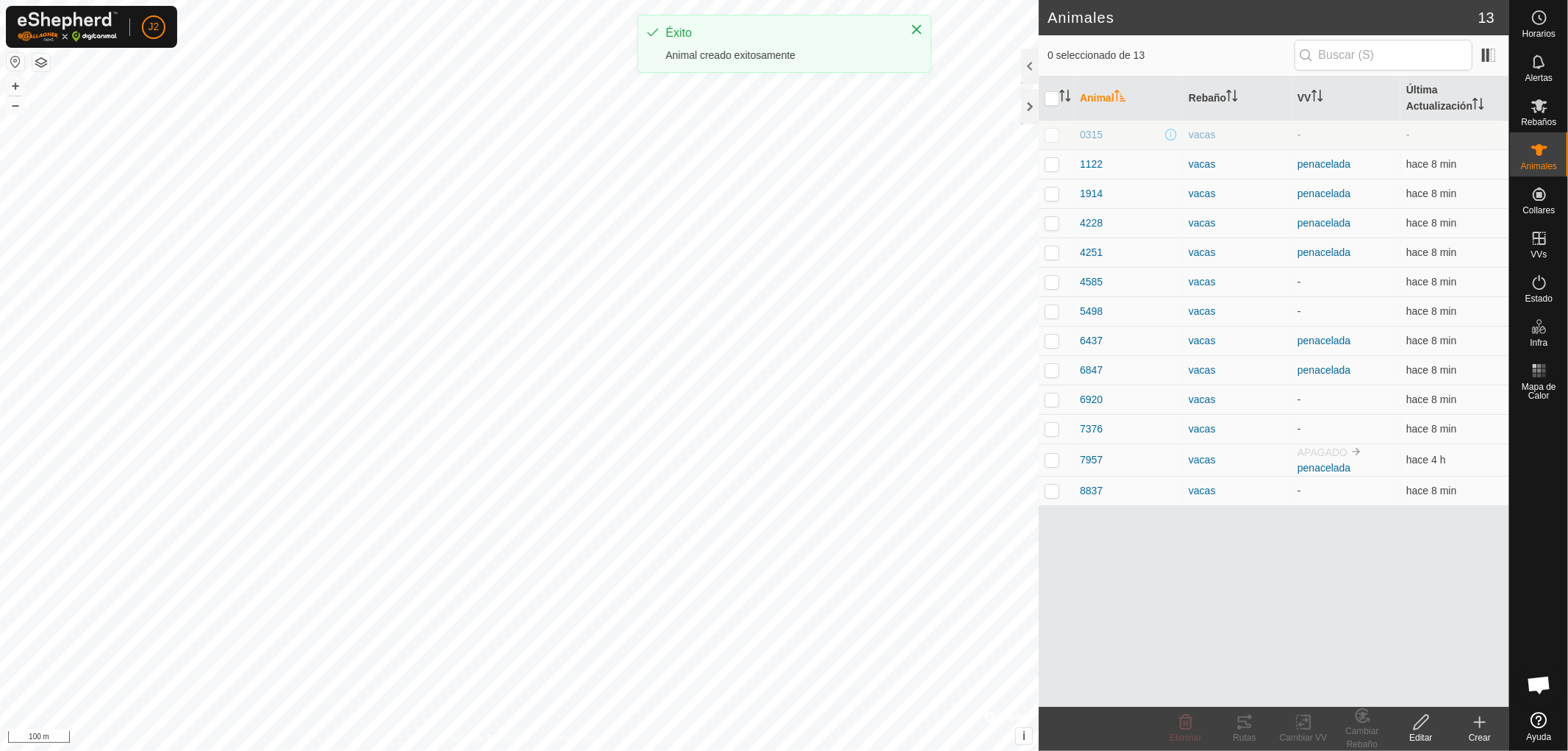
click at [1479, 725] on icon at bounding box center [1479, 722] width 17 height 17
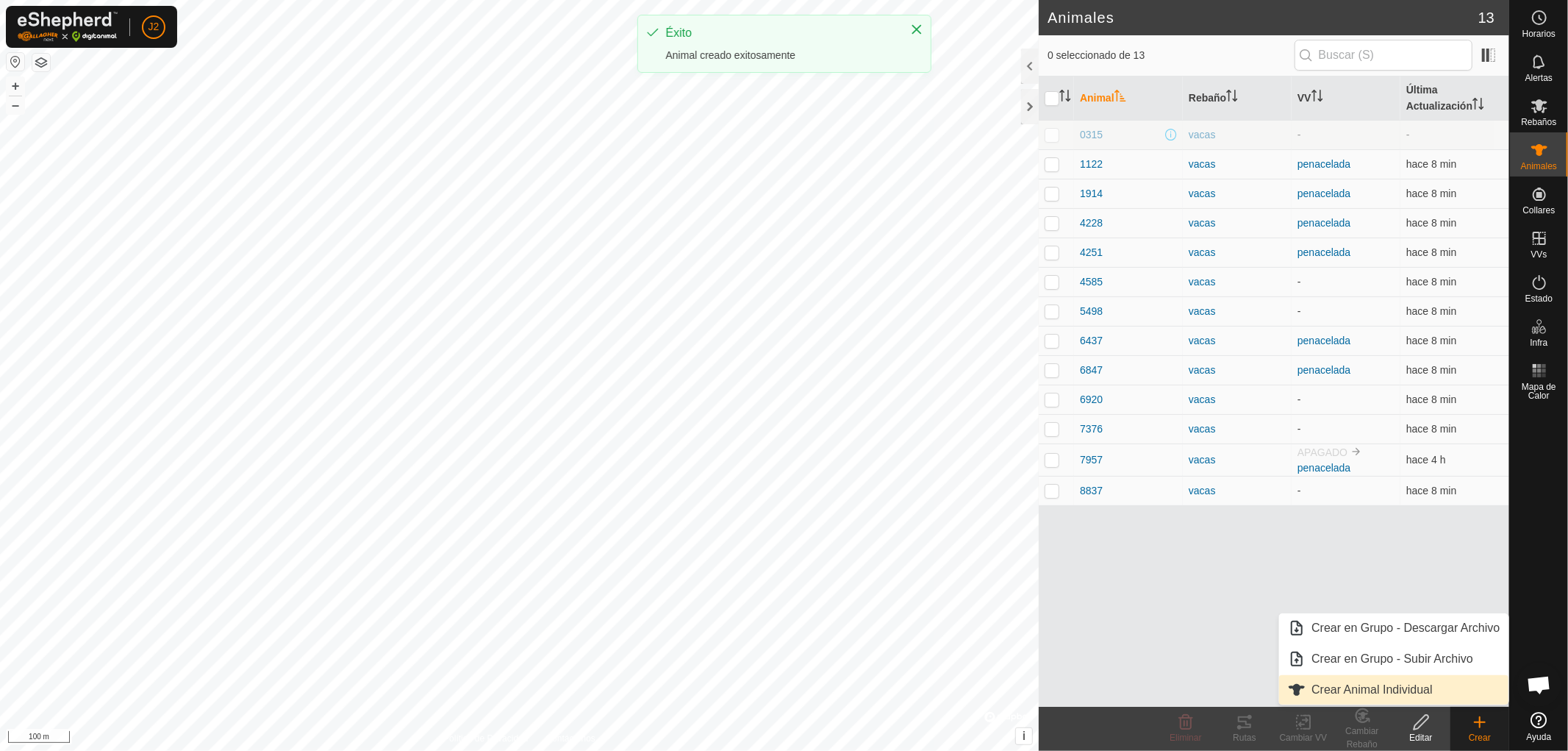
click at [1412, 689] on link "Crear Animal Individual" at bounding box center [1394, 689] width 229 height 29
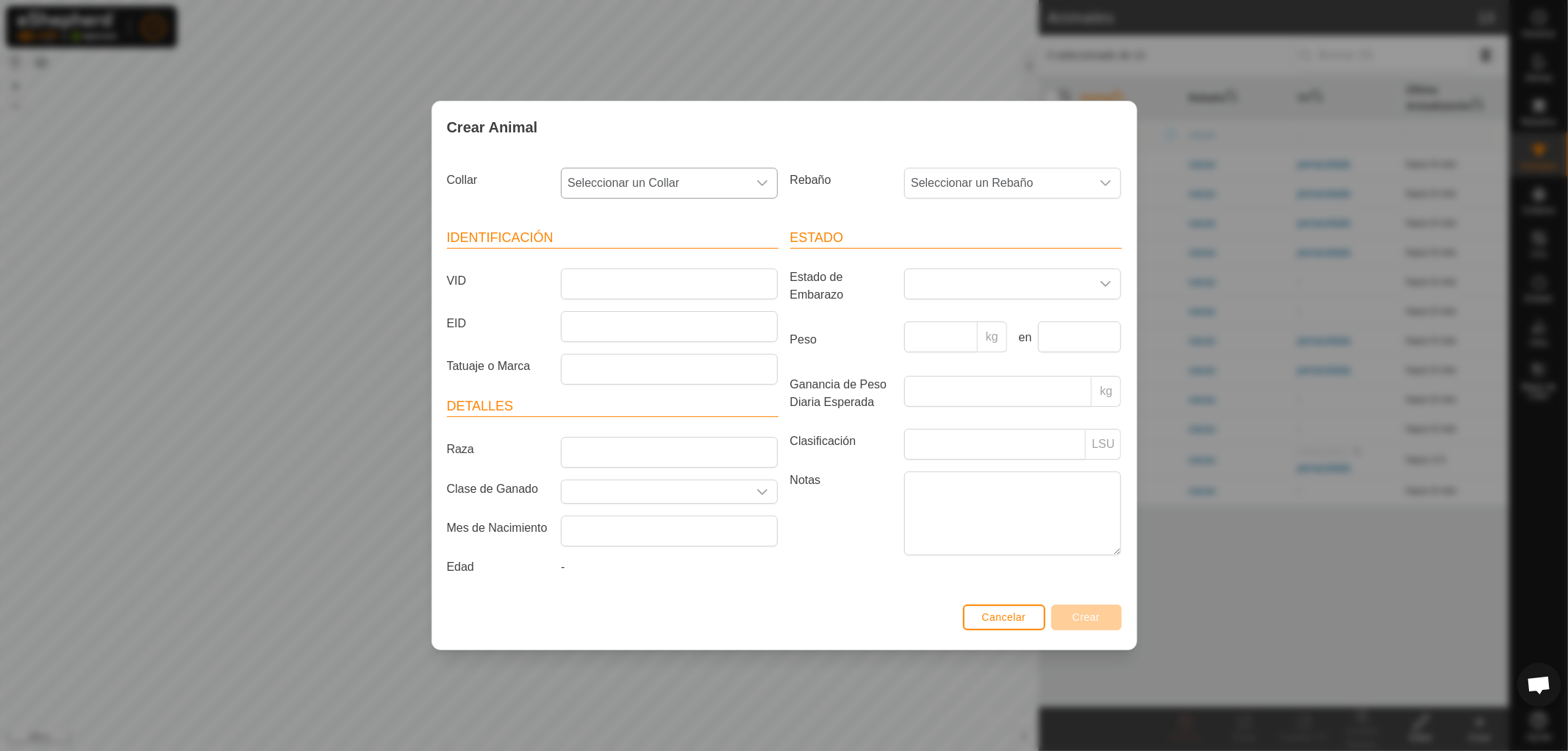
click at [757, 182] on icon "dropdown trigger" at bounding box center [762, 183] width 12 height 12
click at [674, 288] on li "3559333880" at bounding box center [670, 290] width 216 height 29
click at [679, 286] on input "VID" at bounding box center [669, 284] width 217 height 31
type input "7426"
click at [1104, 183] on icon "dropdown trigger" at bounding box center [1105, 183] width 12 height 12
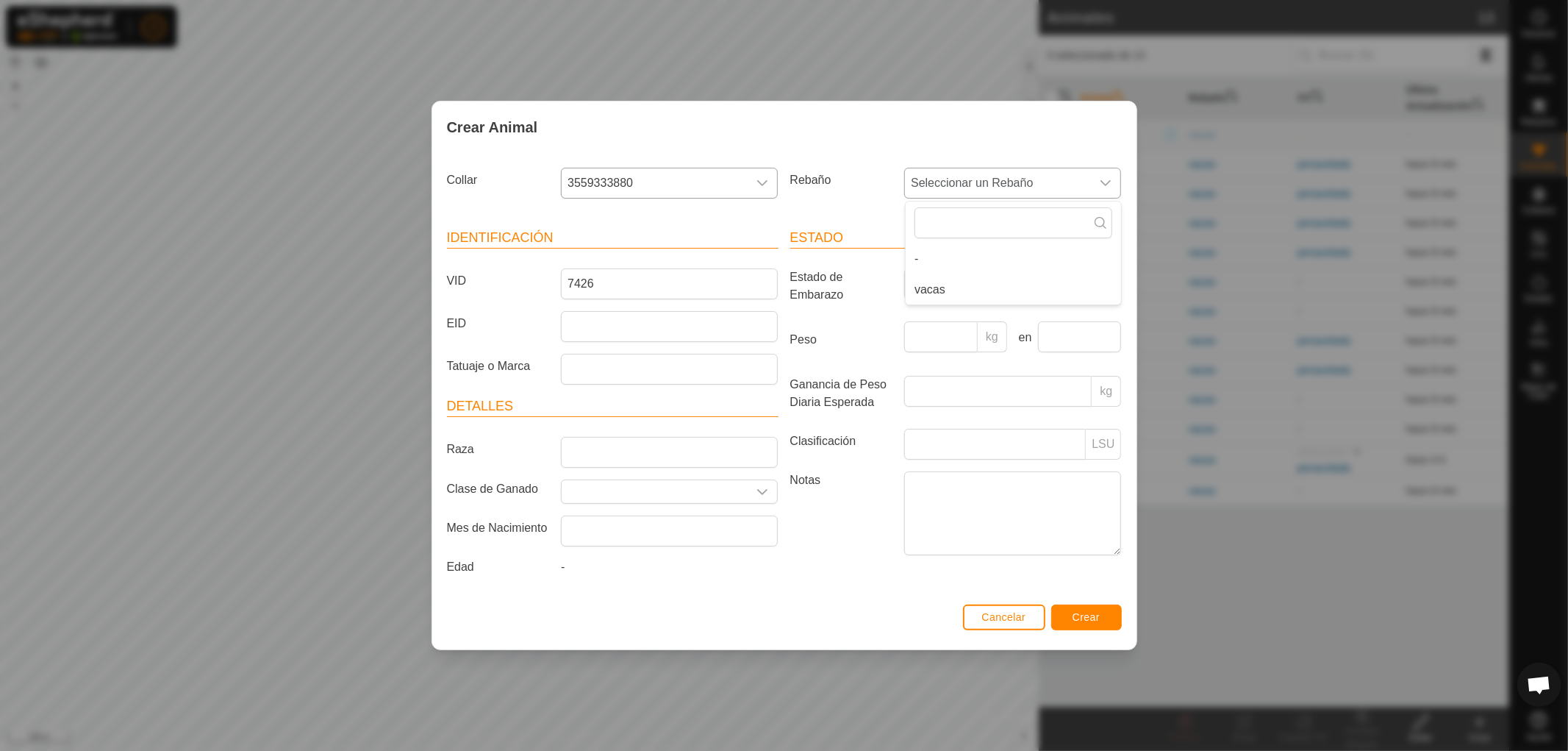
click at [936, 290] on li "vacas" at bounding box center [1013, 290] width 216 height 29
click at [1097, 621] on span "Crear" at bounding box center [1086, 617] width 28 height 12
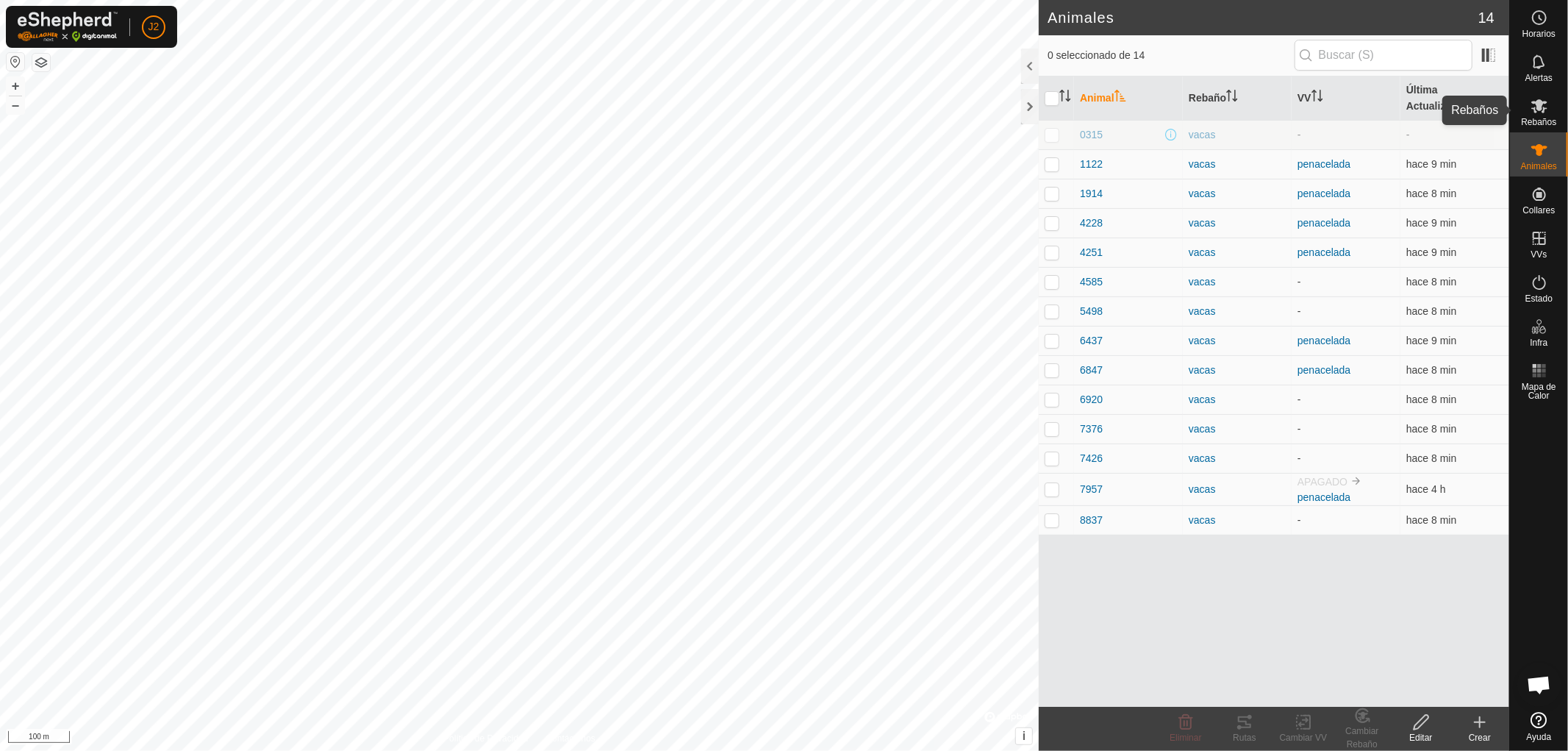
click at [1542, 111] on icon at bounding box center [1540, 106] width 17 height 14
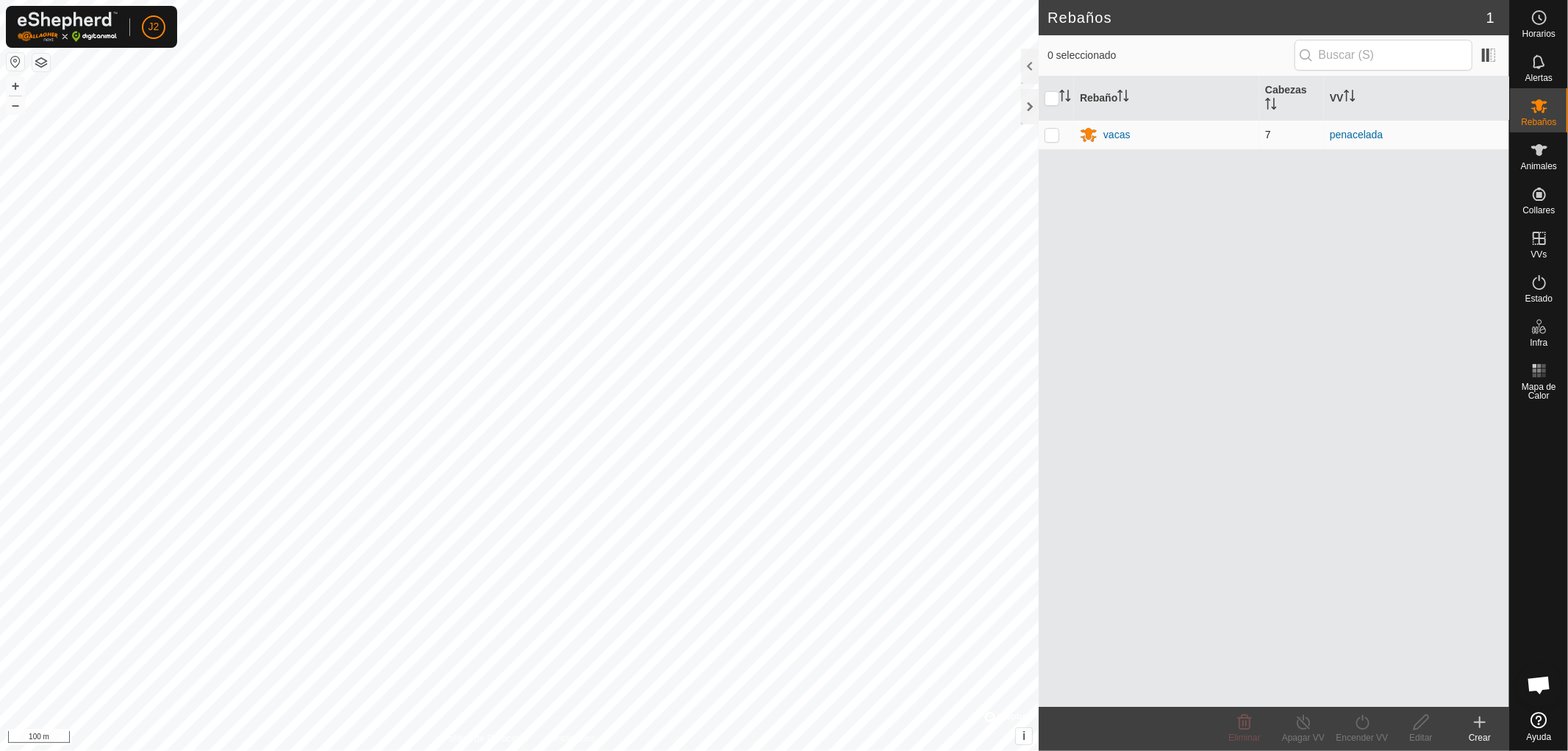
click at [1051, 140] on p-checkbox at bounding box center [1051, 134] width 15 height 12
checkbox input "true"
click at [1051, 140] on p-checkbox at bounding box center [1051, 134] width 15 height 12
checkbox input "false"
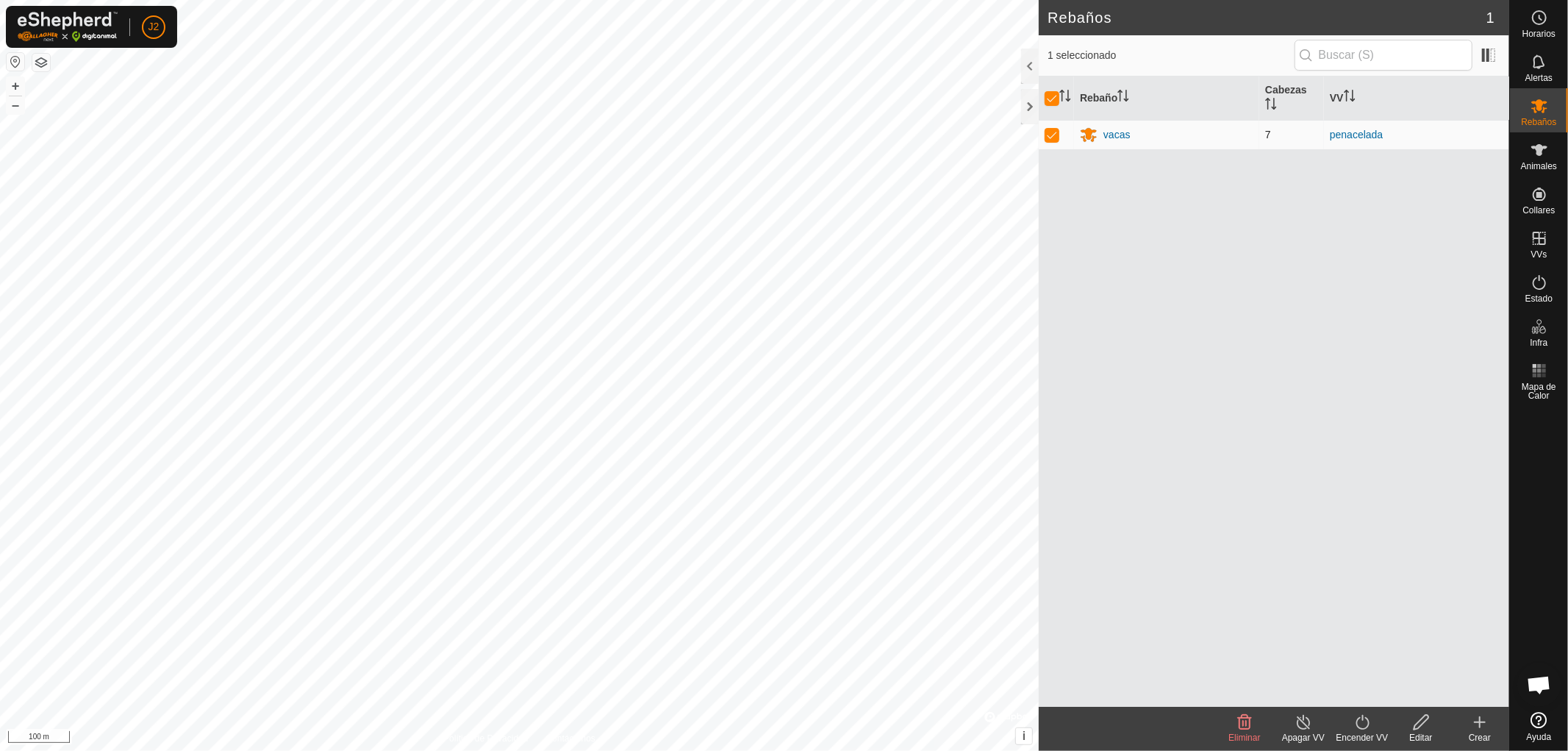
checkbox input "false"
click at [1552, 159] on div "Animales" at bounding box center [1538, 154] width 58 height 44
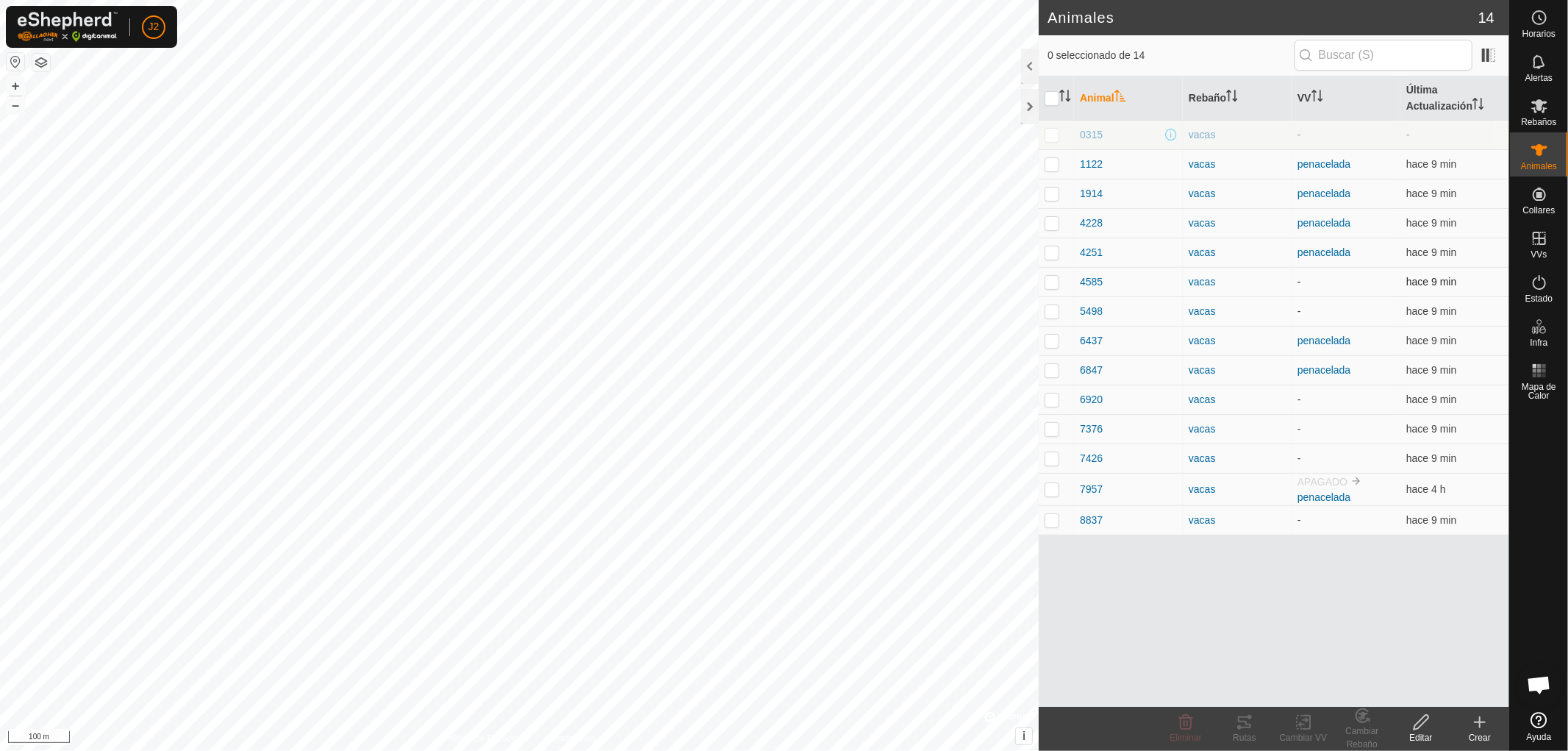
click at [1051, 283] on p-checkbox at bounding box center [1051, 281] width 15 height 12
checkbox input "true"
click at [1052, 312] on p-checkbox at bounding box center [1051, 310] width 15 height 12
checkbox input "true"
click at [1054, 398] on p-checkbox at bounding box center [1051, 399] width 15 height 12
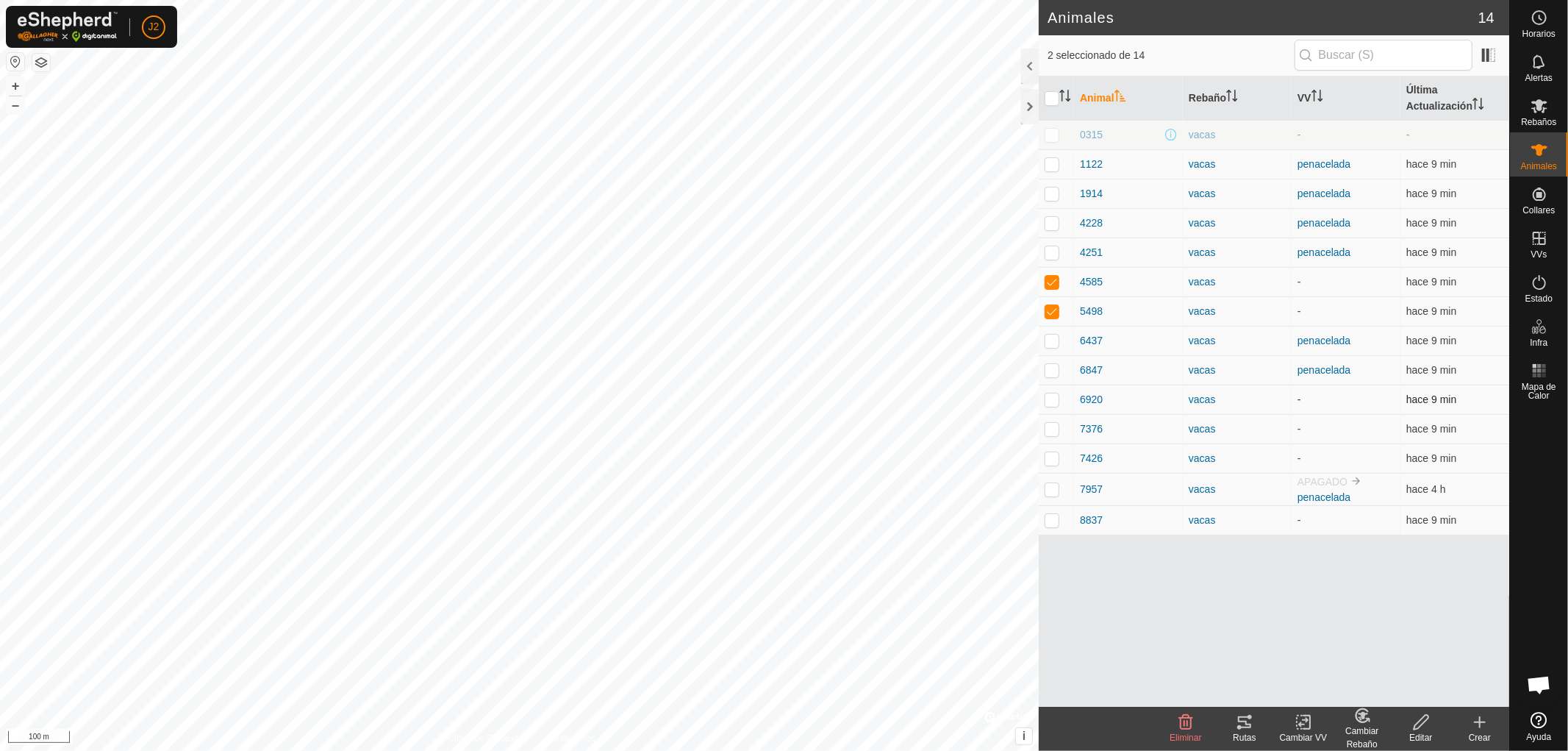
checkbox input "true"
click at [1049, 434] on p-tablecheckbox at bounding box center [1051, 429] width 15 height 12
checkbox input "true"
click at [1052, 461] on p-checkbox at bounding box center [1051, 458] width 15 height 12
checkbox input "true"
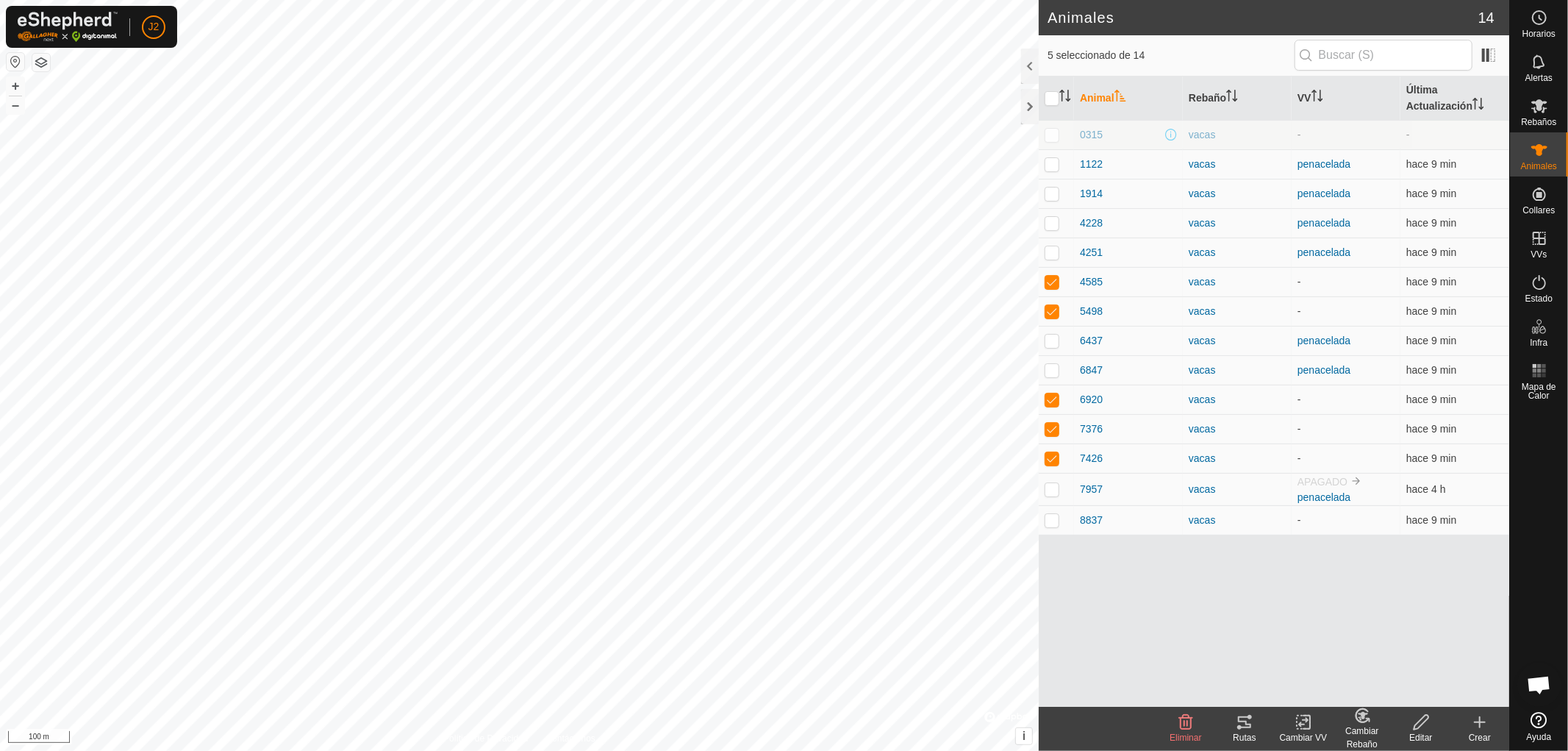
click at [1299, 734] on div "Cambiar VV" at bounding box center [1303, 737] width 59 height 13
click at [1325, 656] on link "Elegir VV..." at bounding box center [1347, 659] width 146 height 29
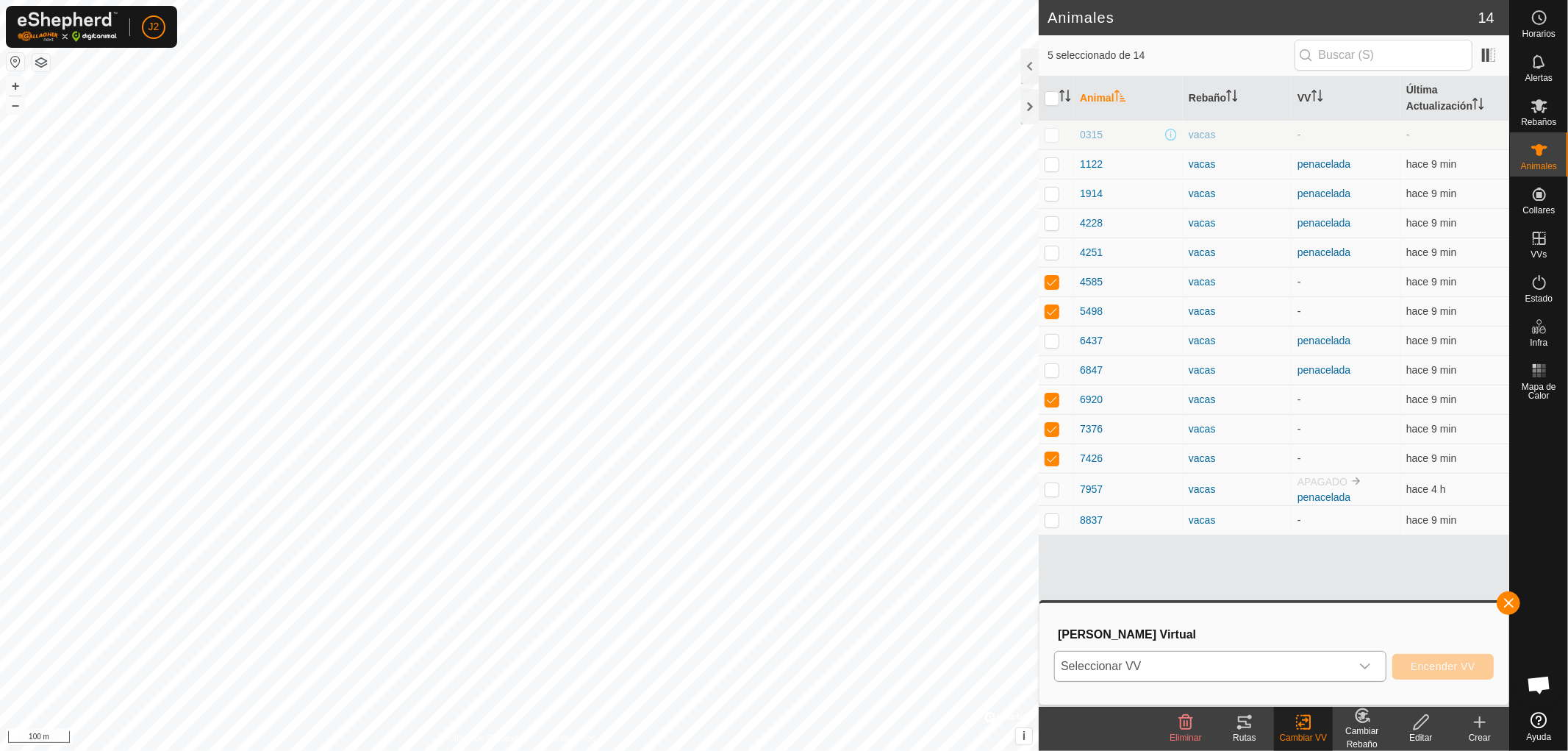
click at [1365, 669] on icon "dropdown trigger" at bounding box center [1364, 666] width 12 height 12
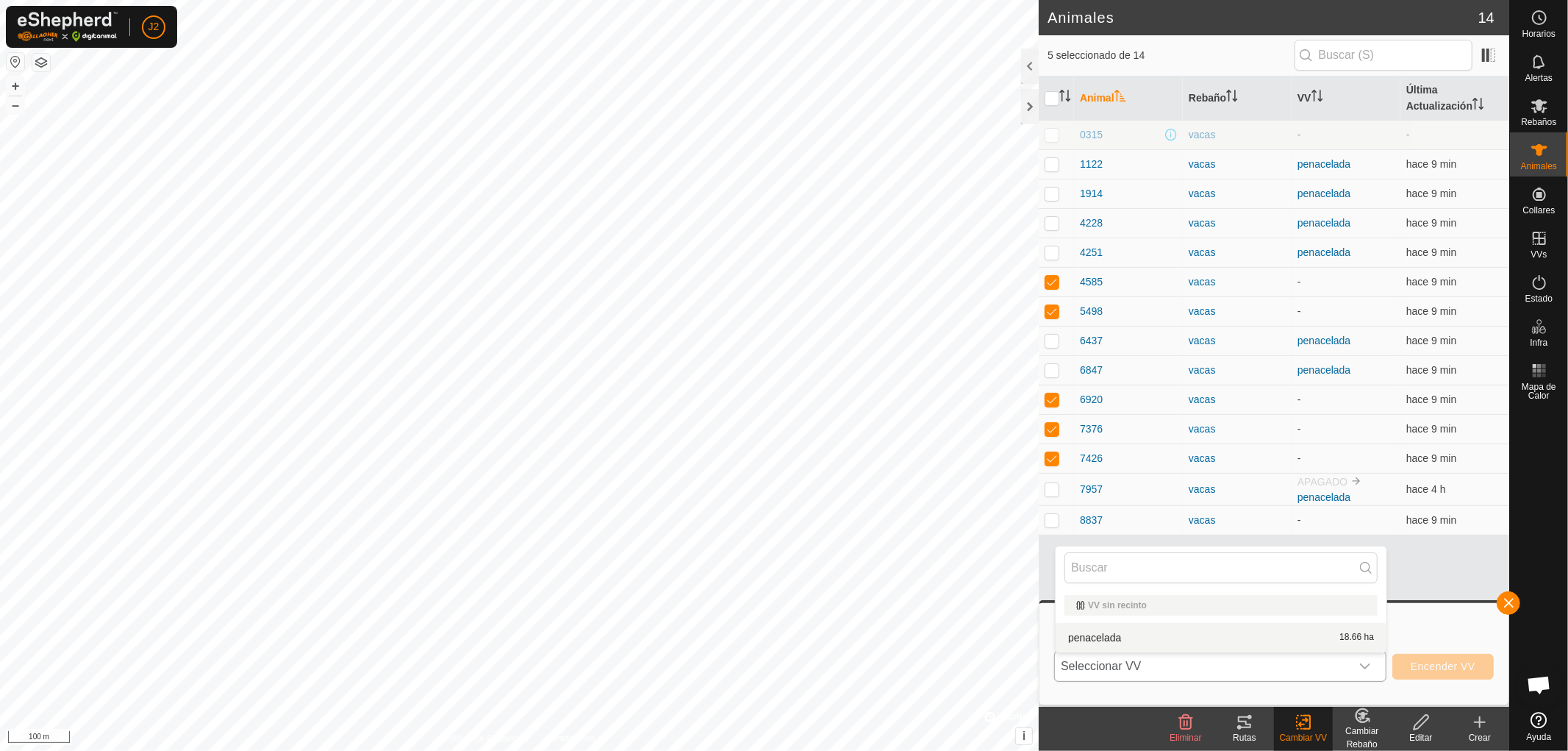
click at [1132, 641] on li "penacelada 18.66 ha" at bounding box center [1220, 637] width 330 height 29
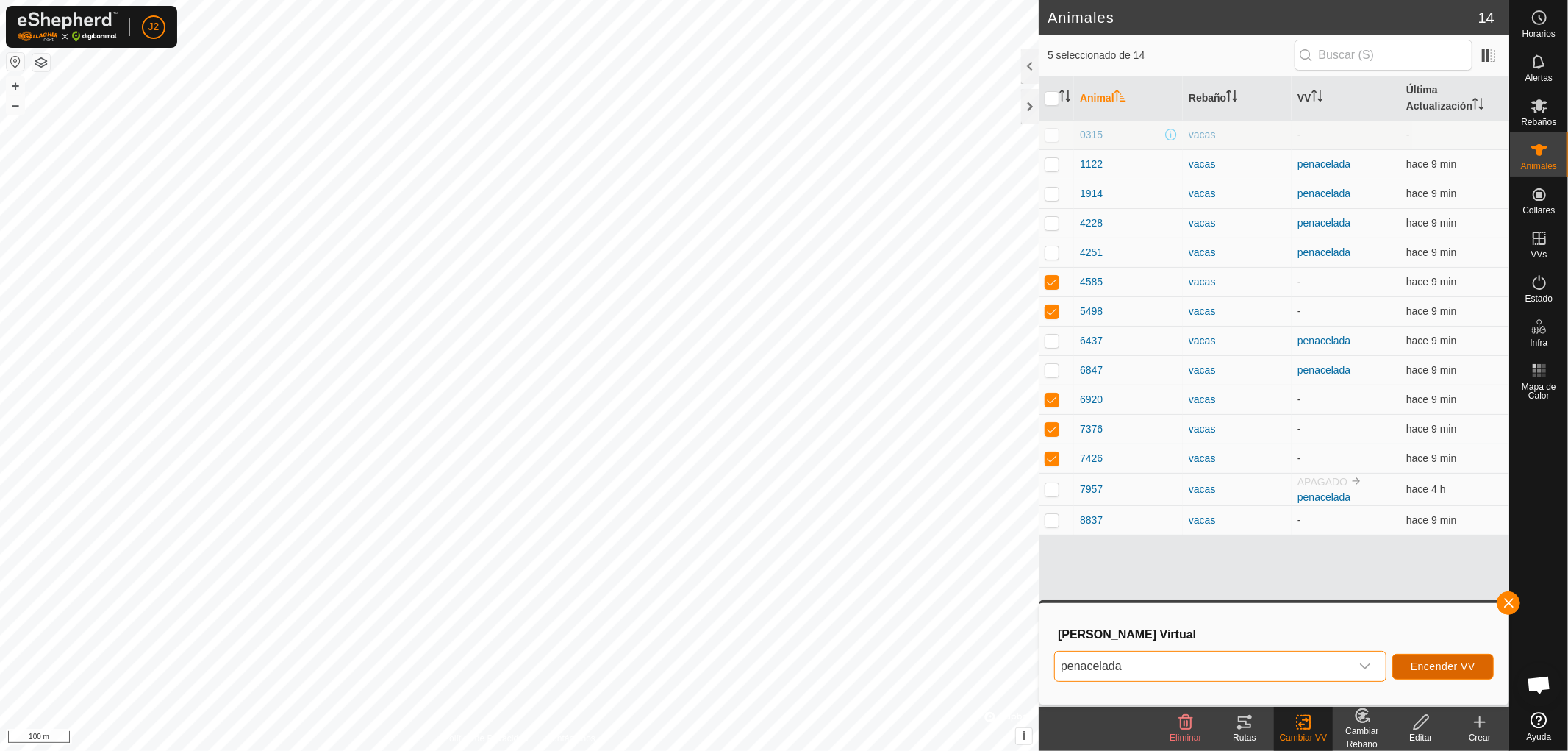
click at [1452, 667] on span "Encender VV" at bounding box center [1442, 666] width 64 height 12
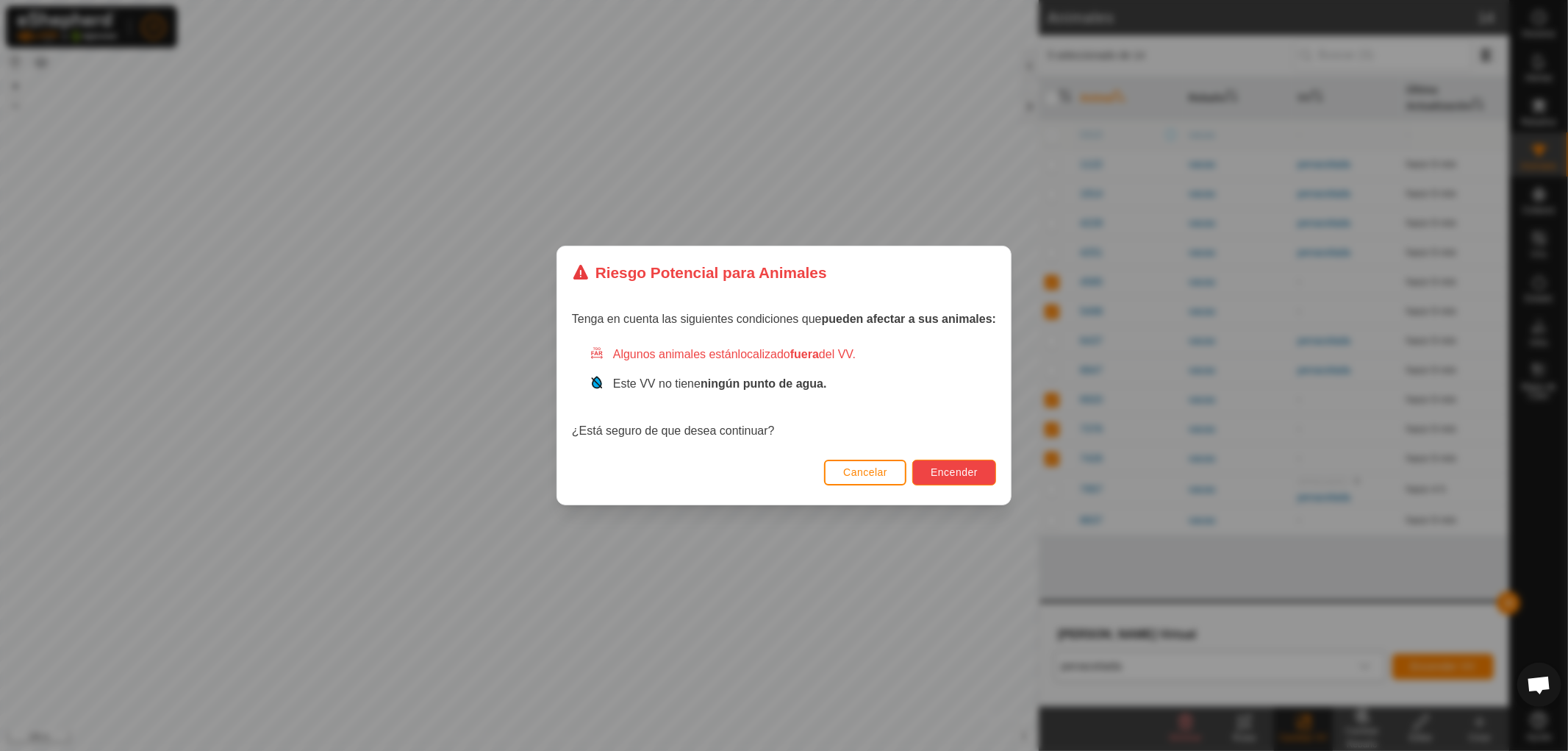
click at [959, 472] on span "Encender" at bounding box center [953, 472] width 47 height 12
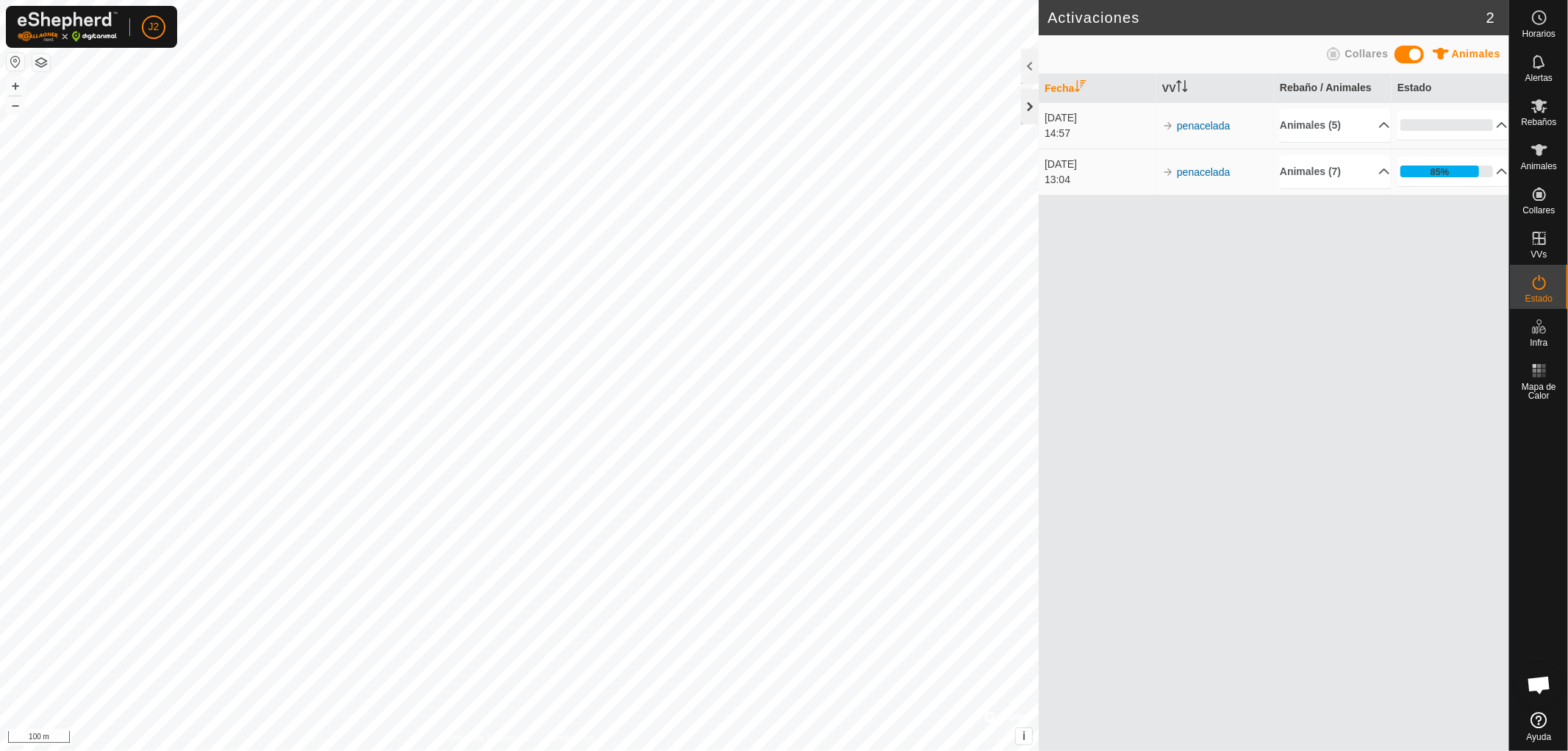
click at [1025, 107] on div at bounding box center [1029, 106] width 17 height 35
click at [15, 56] on button "button" at bounding box center [15, 62] width 17 height 17
click at [13, 61] on button "button" at bounding box center [15, 62] width 17 height 17
click at [1539, 163] on span "Animales" at bounding box center [1538, 166] width 36 height 9
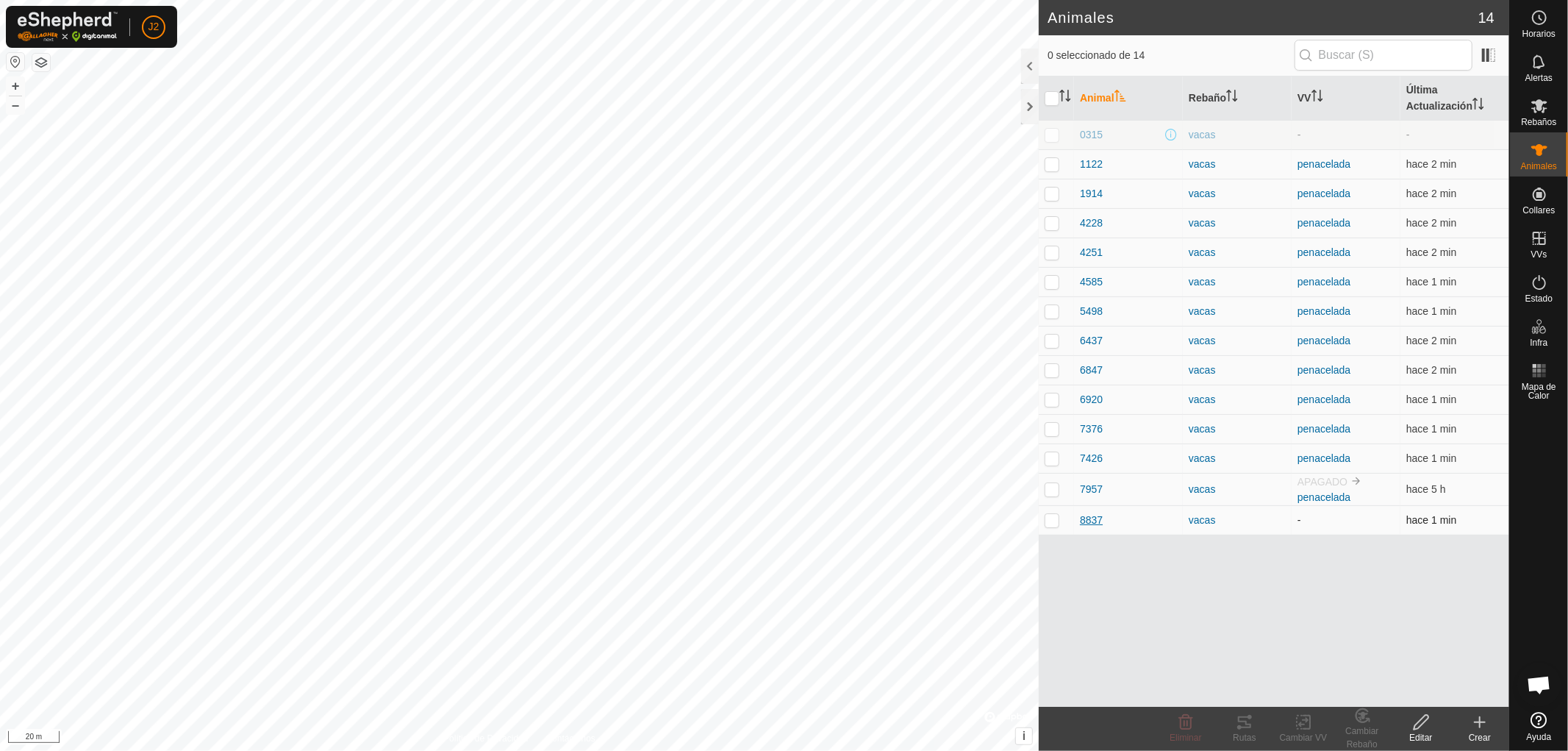
click at [1090, 517] on span "8837" at bounding box center [1091, 520] width 23 height 16
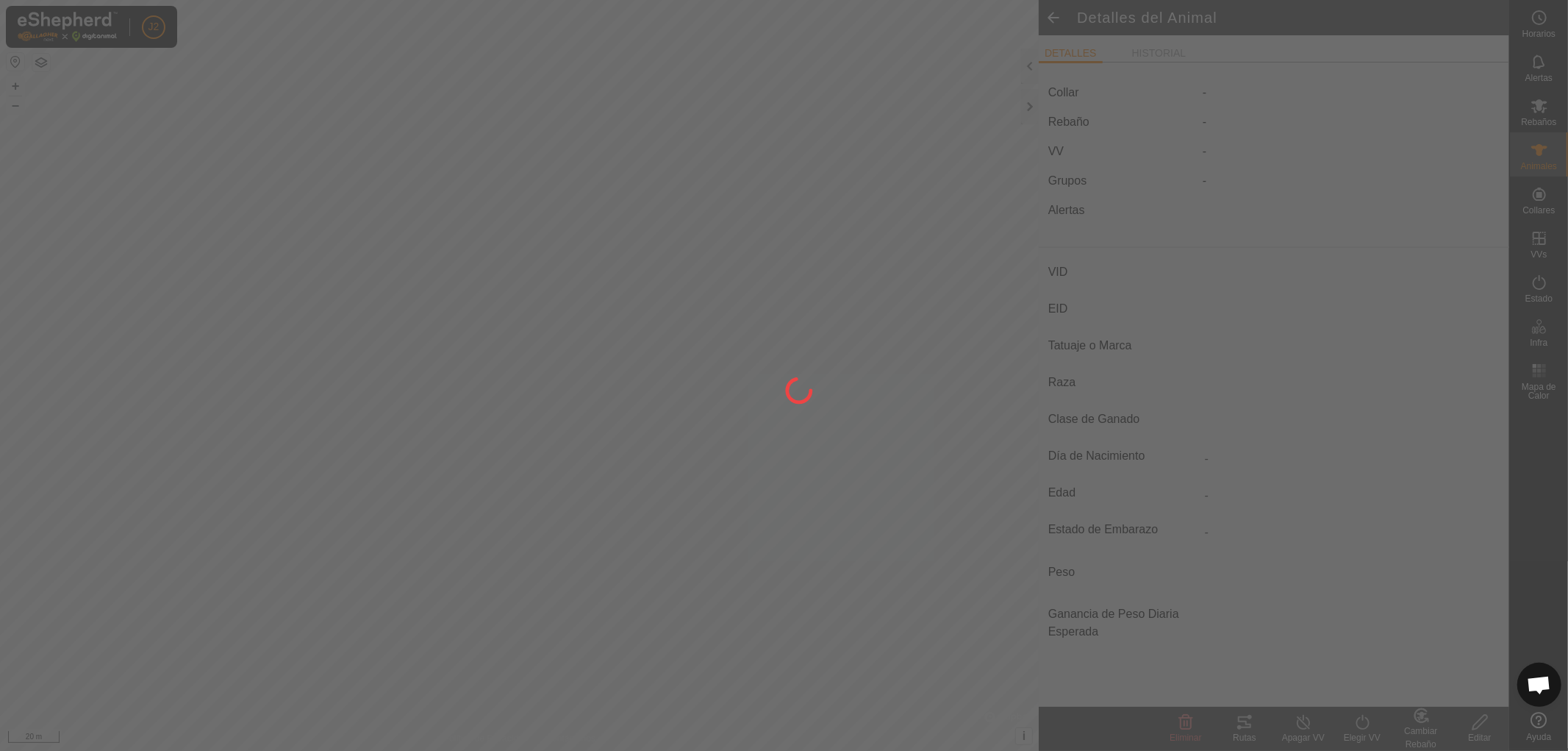
type input "8837"
type input "-"
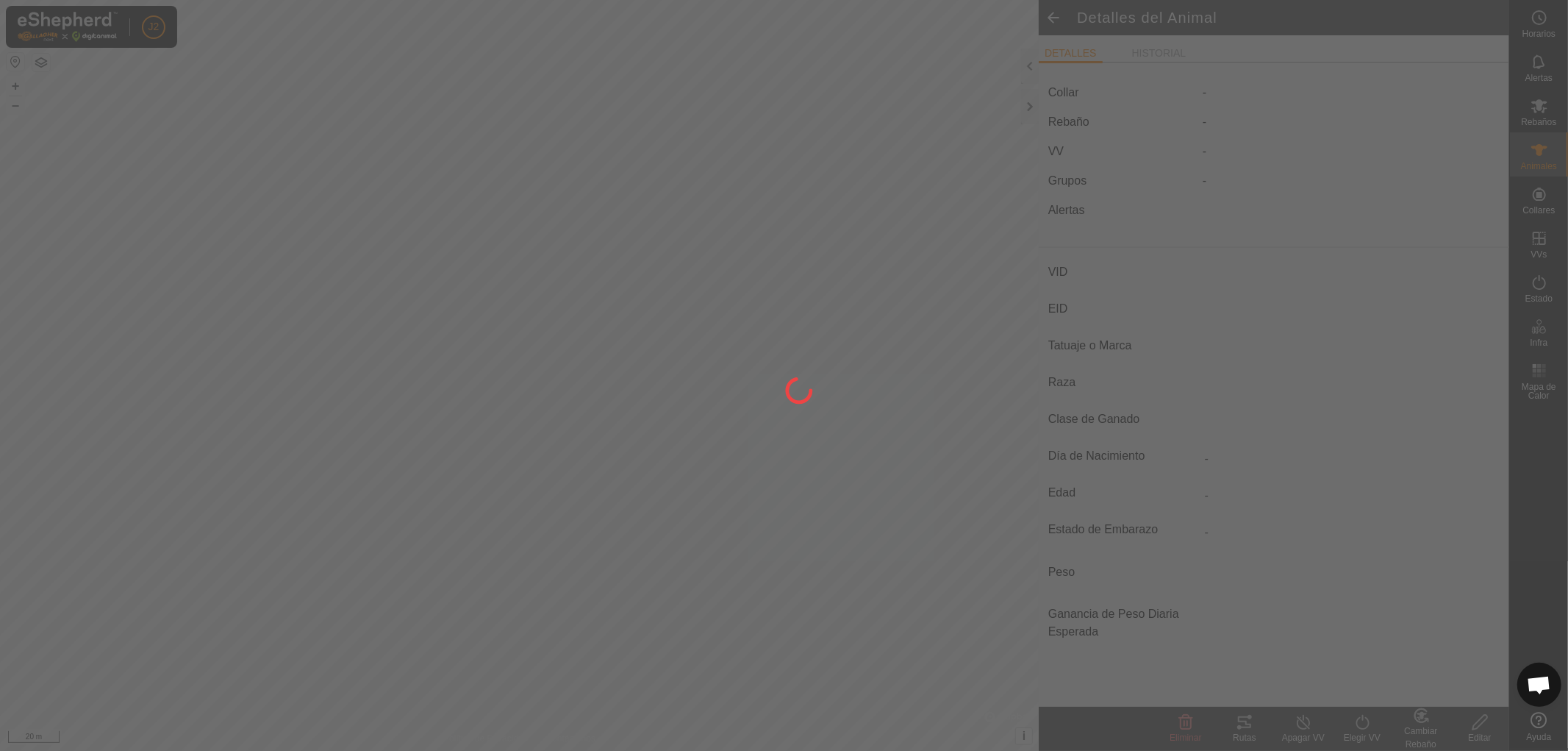
type input "0 kg"
type input "-"
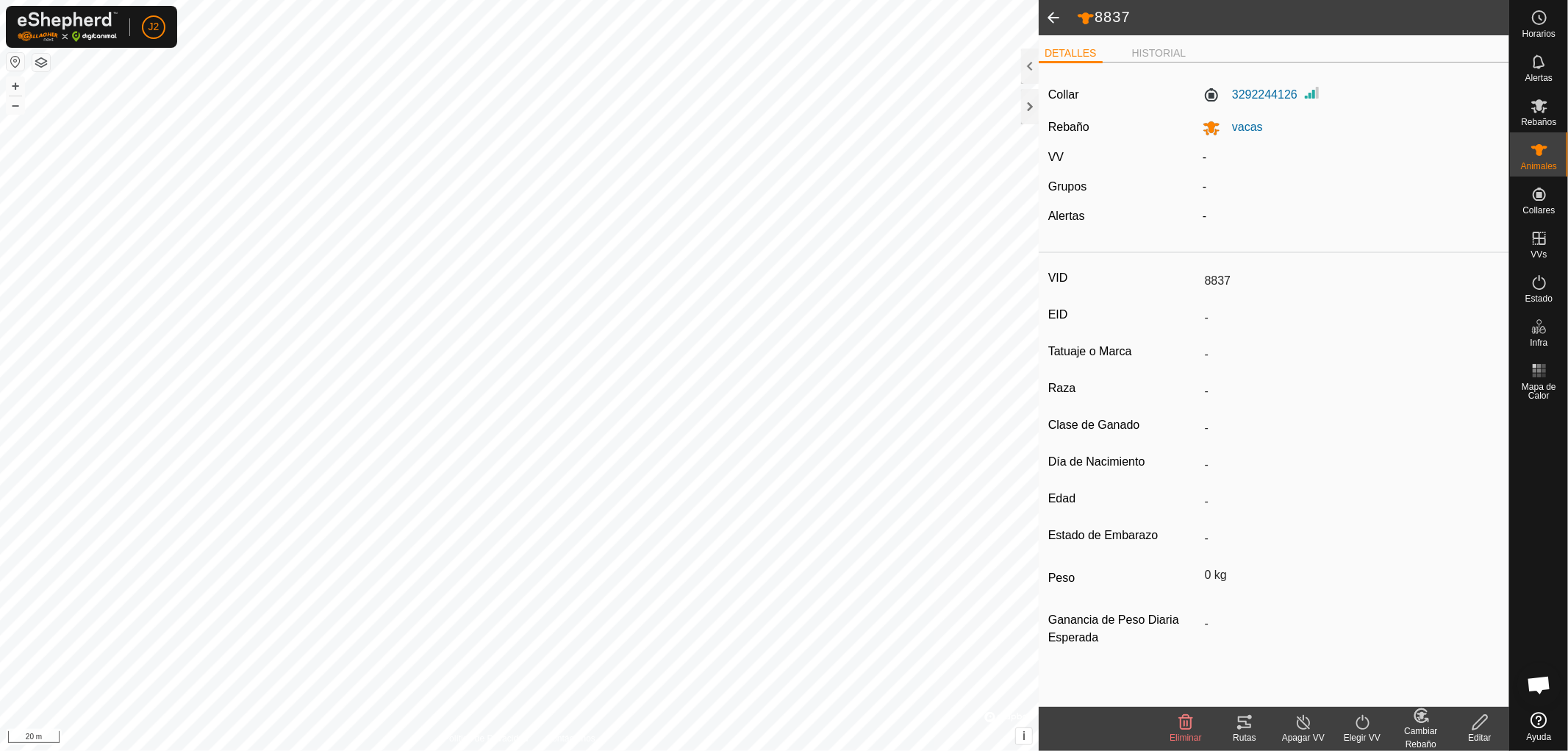
click at [1055, 13] on span at bounding box center [1053, 17] width 29 height 35
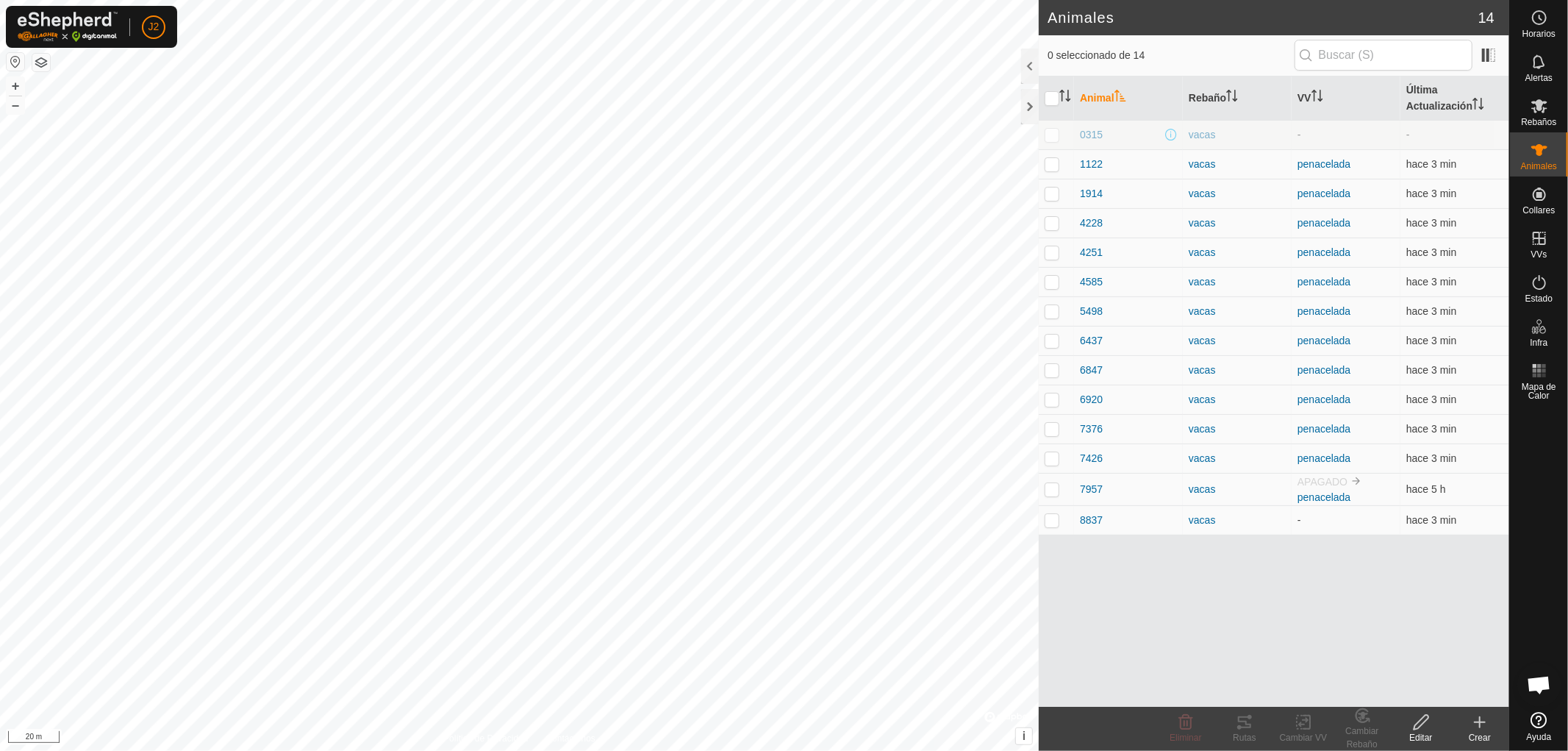
click at [1061, 55] on span "0 seleccionado de 14" at bounding box center [1170, 55] width 247 height 16
click at [1025, 67] on div at bounding box center [1029, 66] width 17 height 35
